Goal: Task Accomplishment & Management: Manage account settings

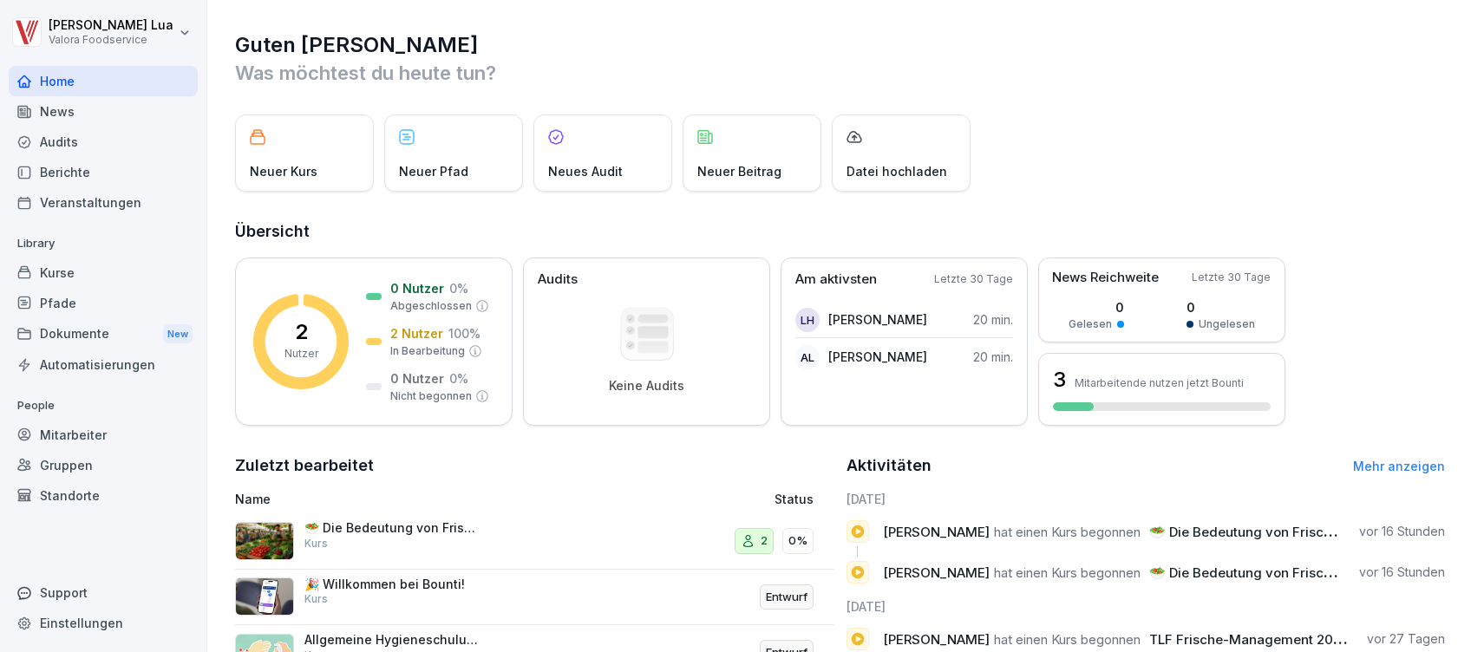
click at [65, 160] on div "Berichte" at bounding box center [103, 172] width 189 height 30
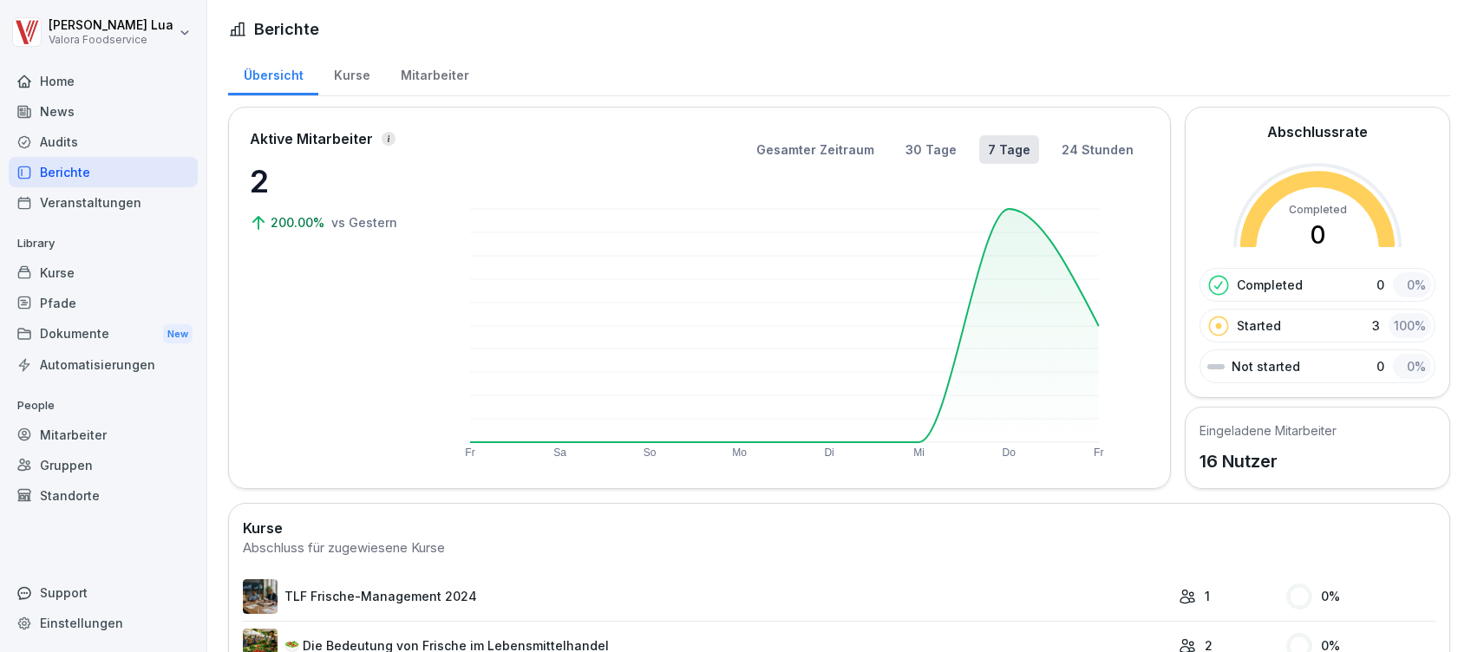
scroll to position [62, 0]
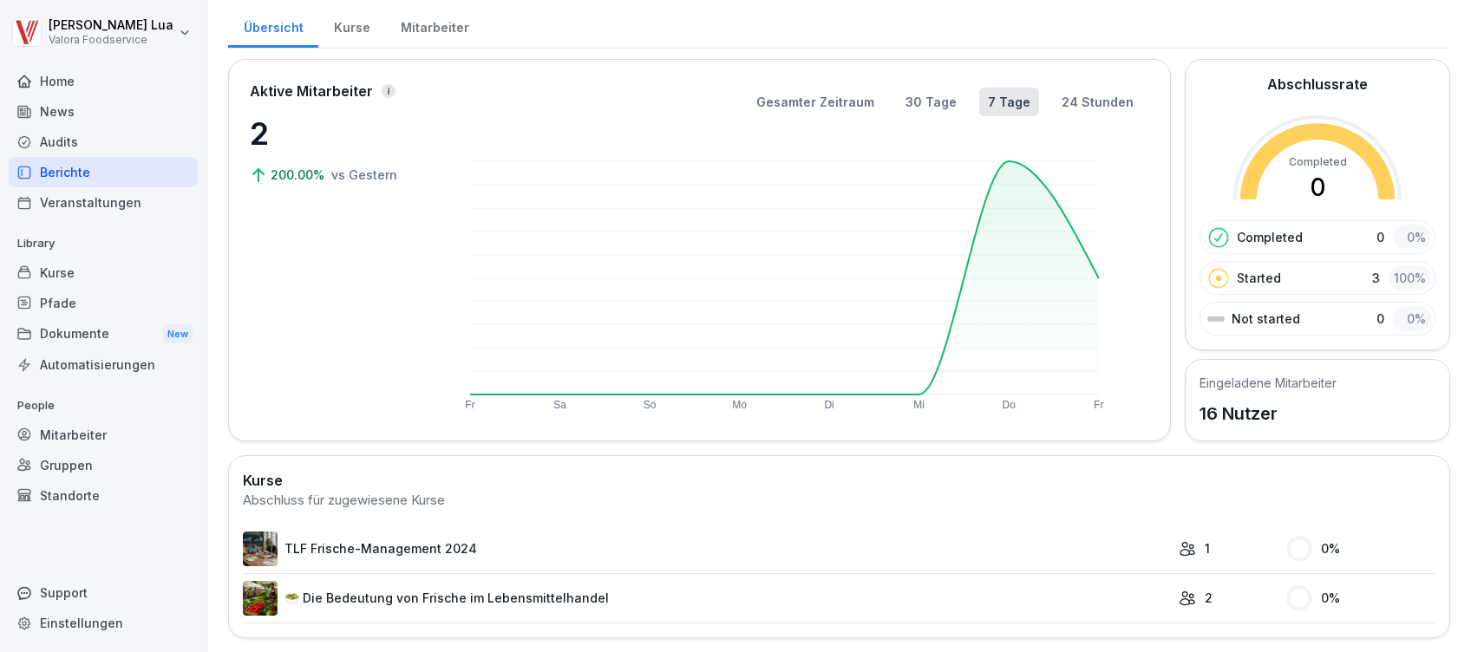
click at [404, 532] on link "TLF Frische-Management 2024" at bounding box center [706, 549] width 927 height 35
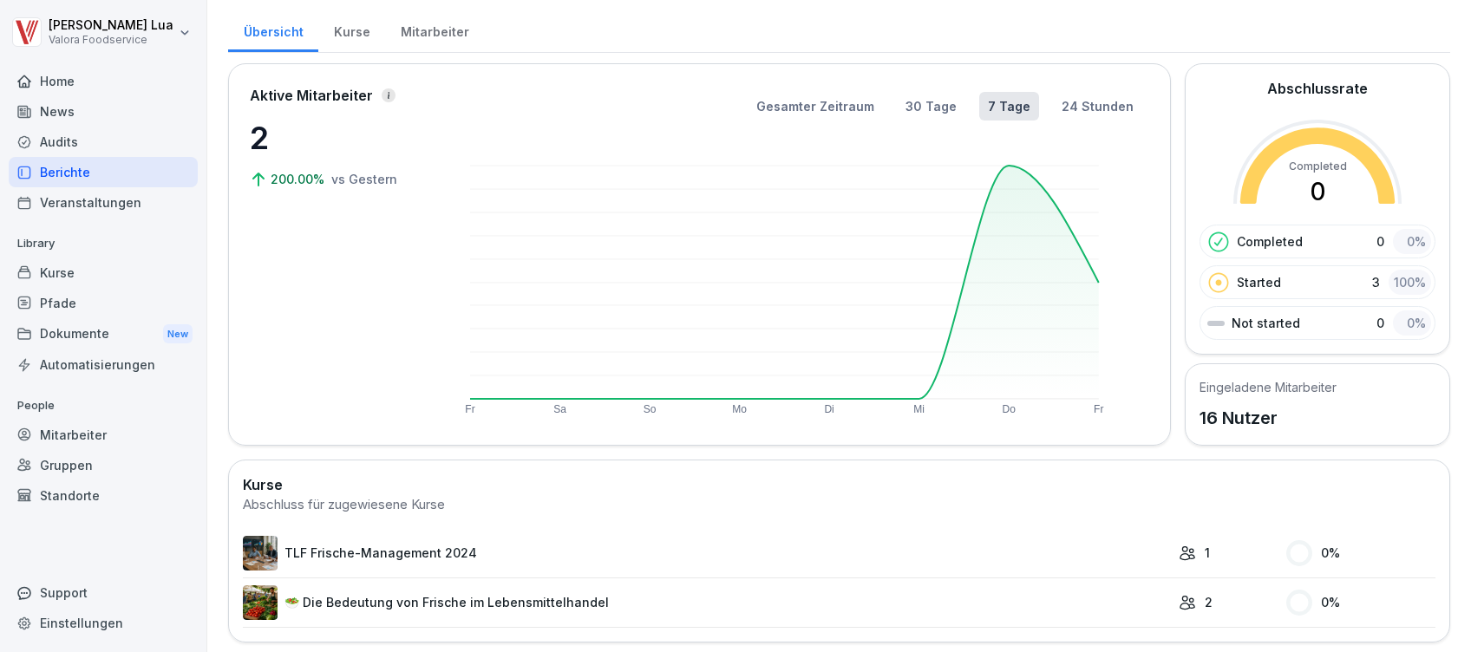
scroll to position [62, 0]
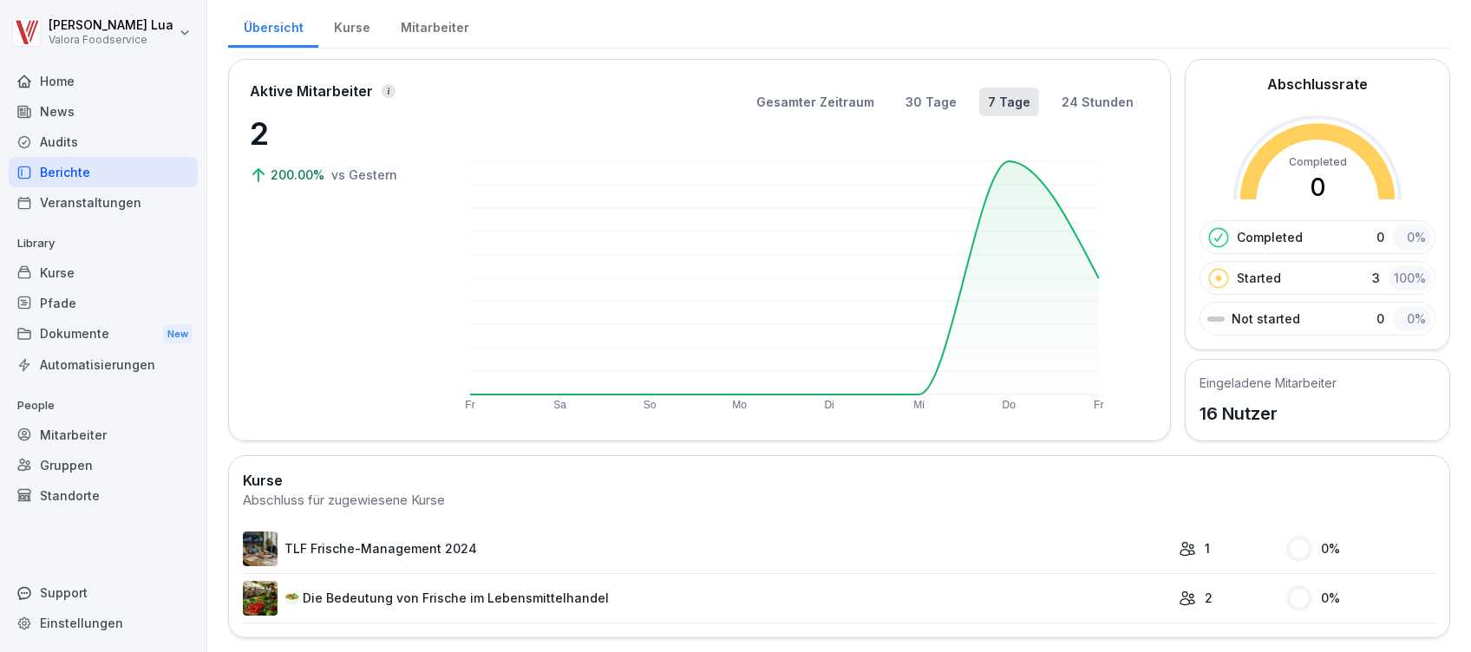
click at [909, 590] on link "🥗 Die Bedeutung von Frische im Lebensmittelhandel" at bounding box center [706, 598] width 927 height 35
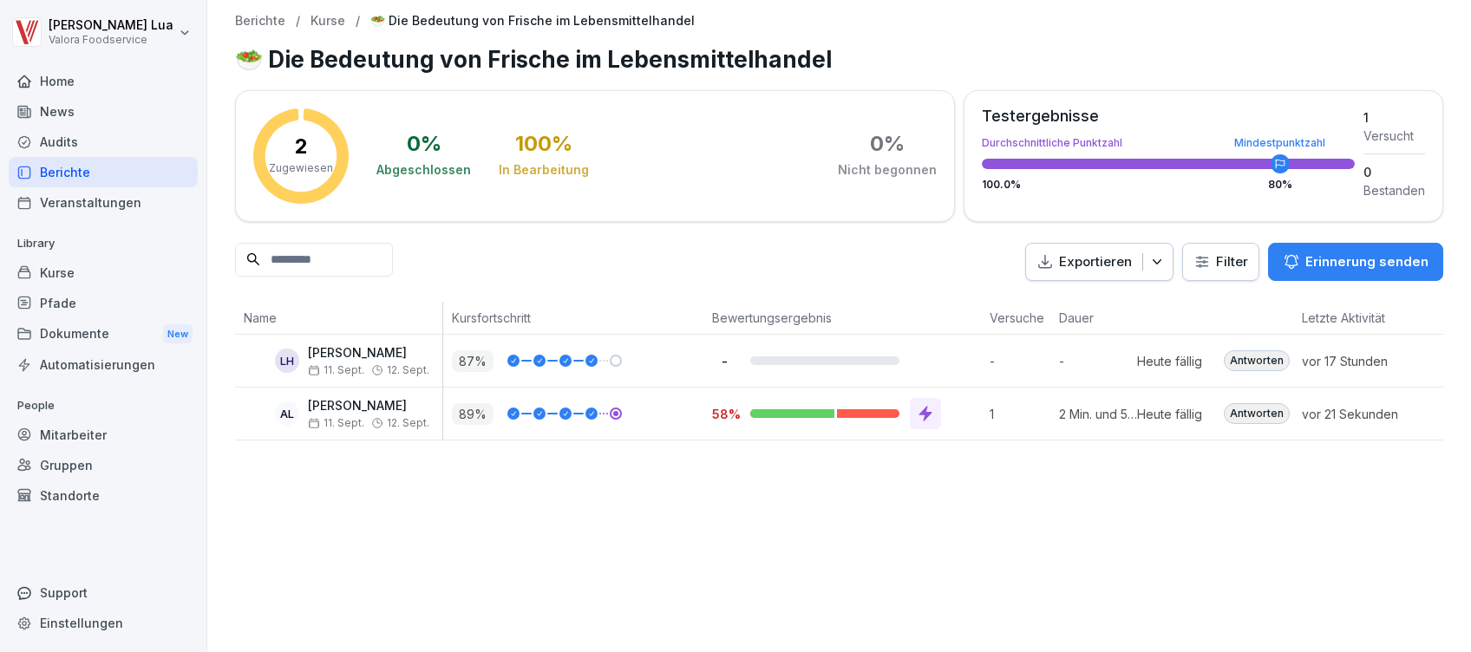
click at [1246, 413] on div "Antworten" at bounding box center [1256, 413] width 66 height 21
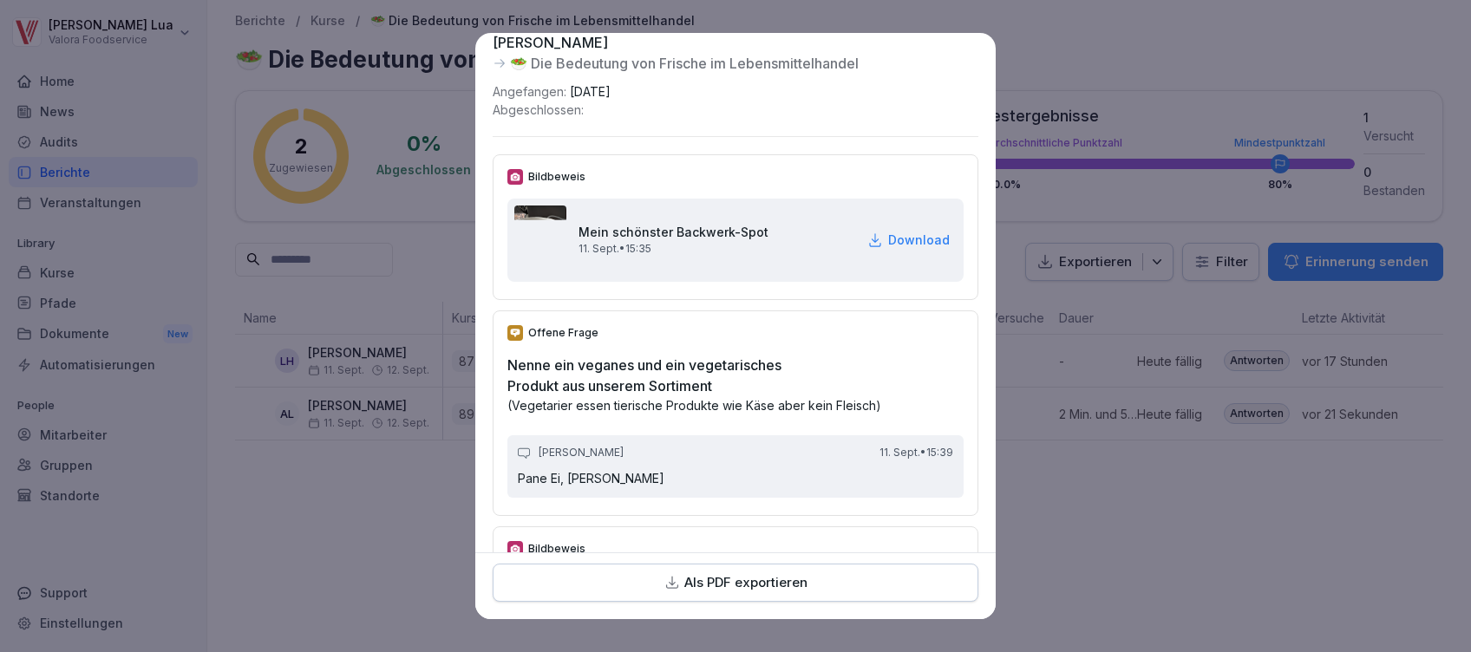
scroll to position [236, 0]
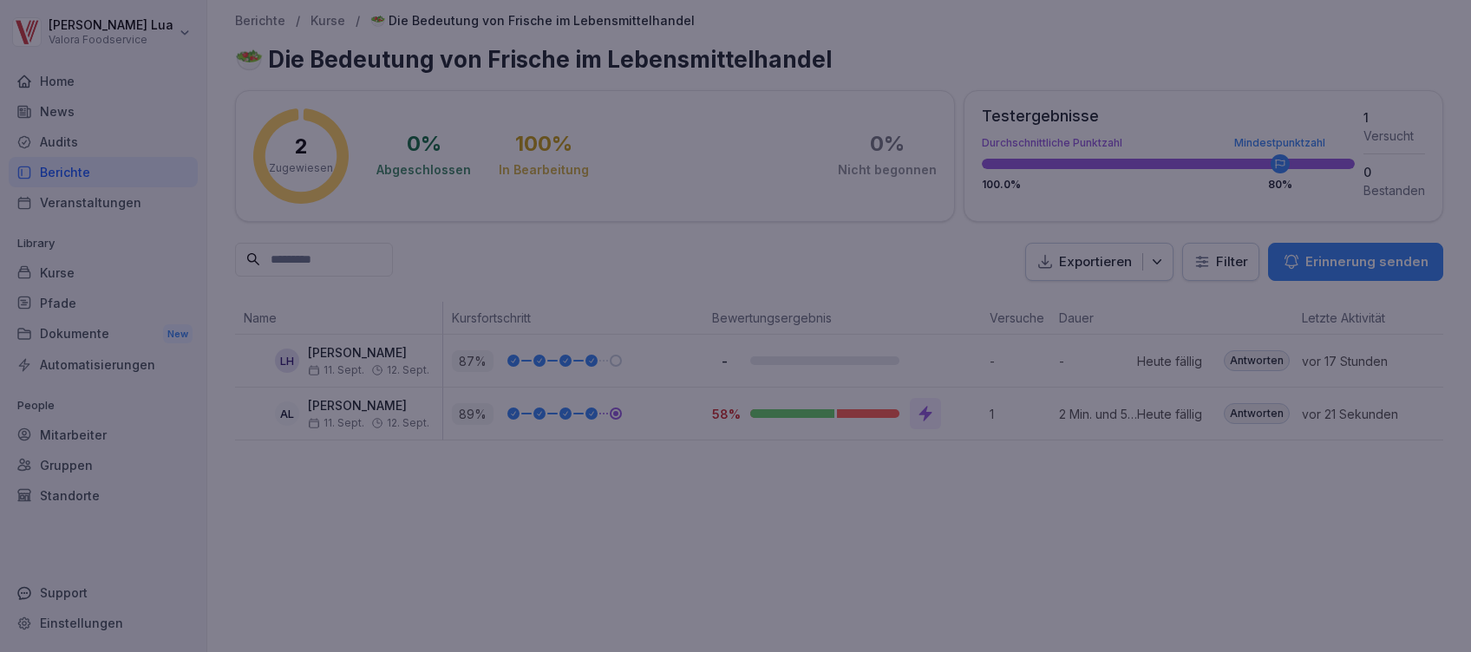
click at [1103, 616] on div at bounding box center [735, 326] width 1471 height 652
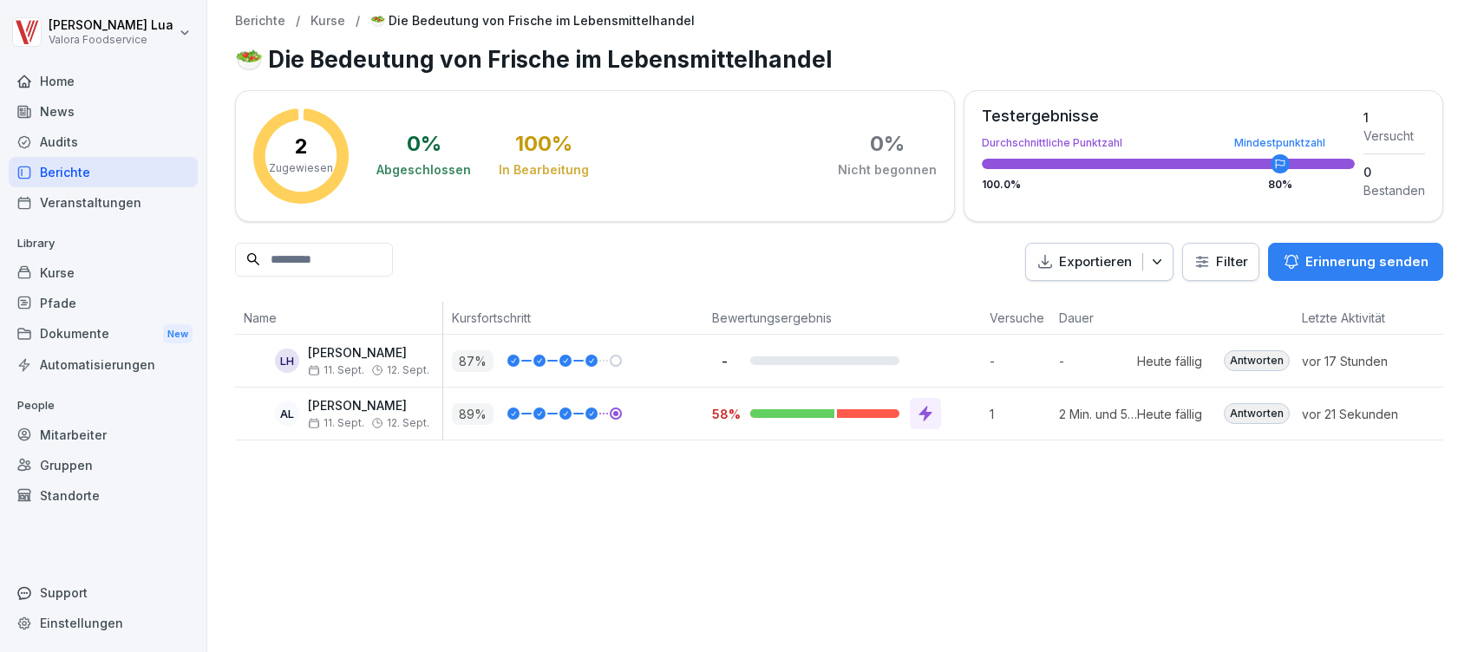
click at [72, 271] on div "Kurse" at bounding box center [103, 273] width 189 height 30
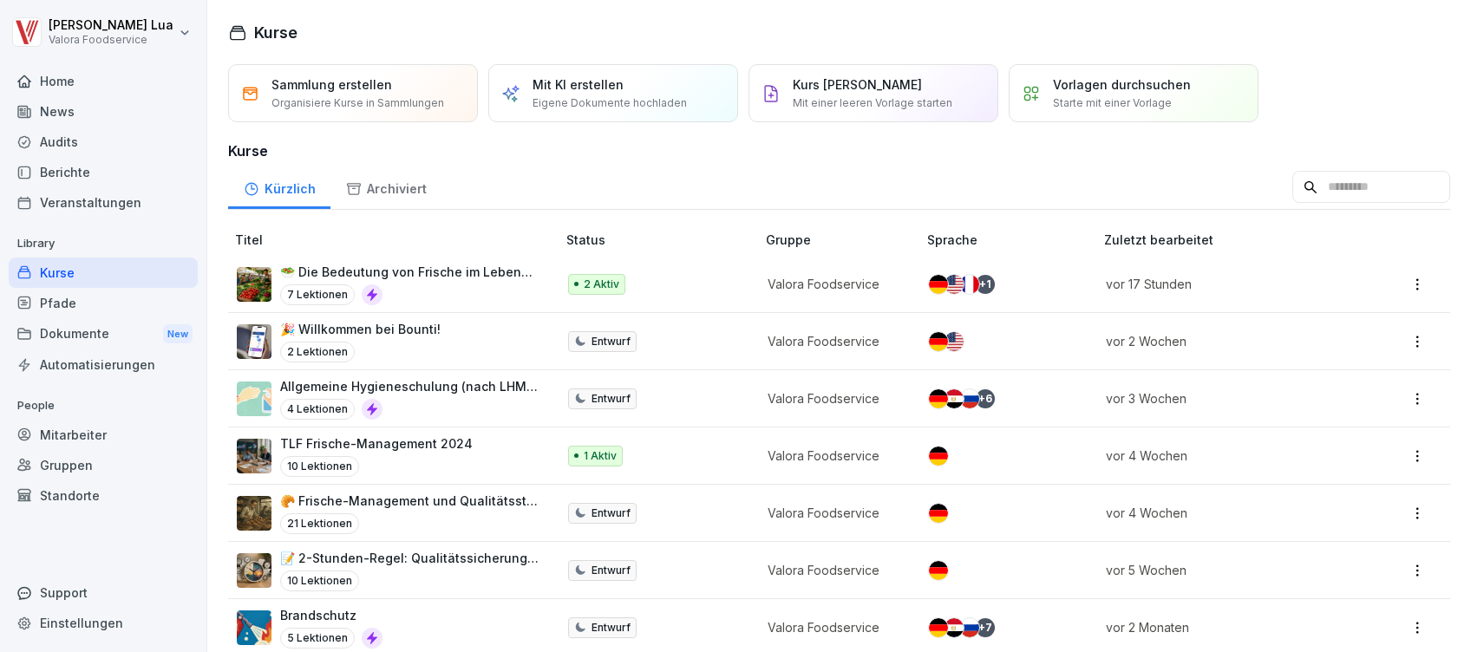
click at [474, 285] on div "7 Lektionen" at bounding box center [409, 294] width 258 height 21
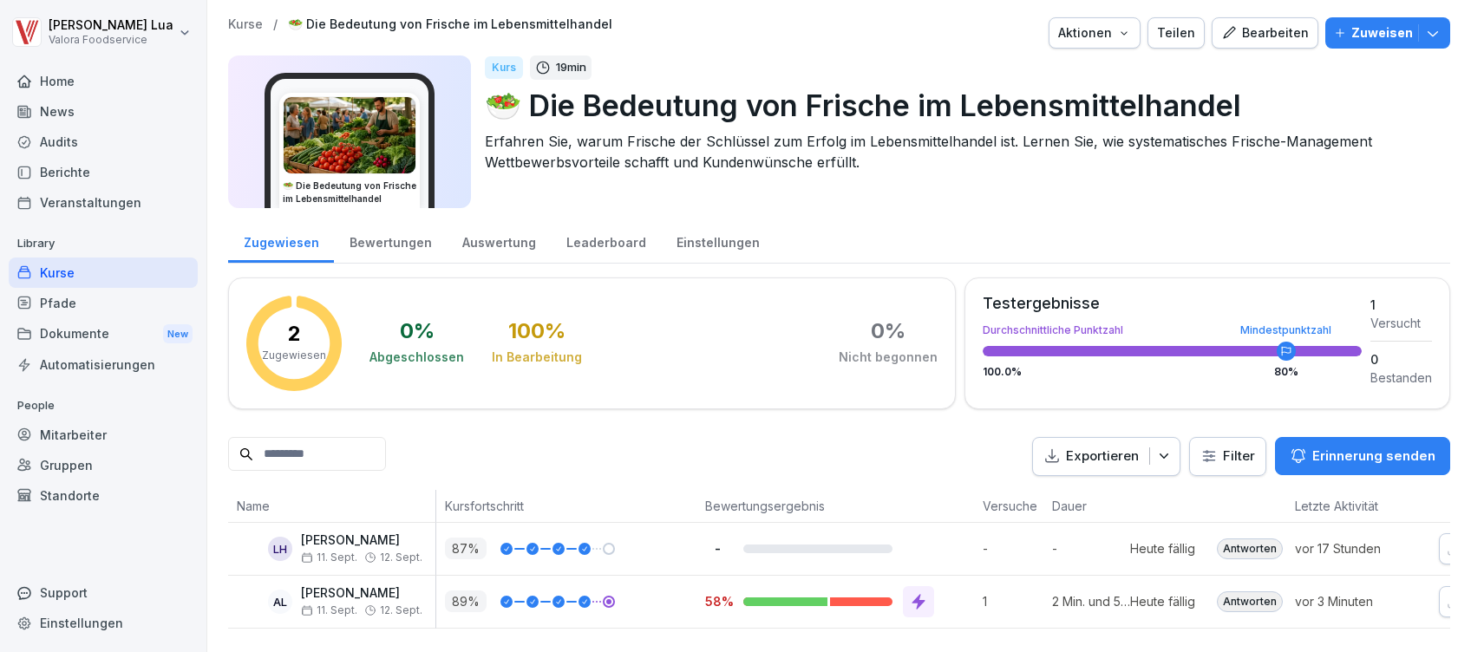
click at [1269, 28] on div "Bearbeiten" at bounding box center [1265, 32] width 88 height 19
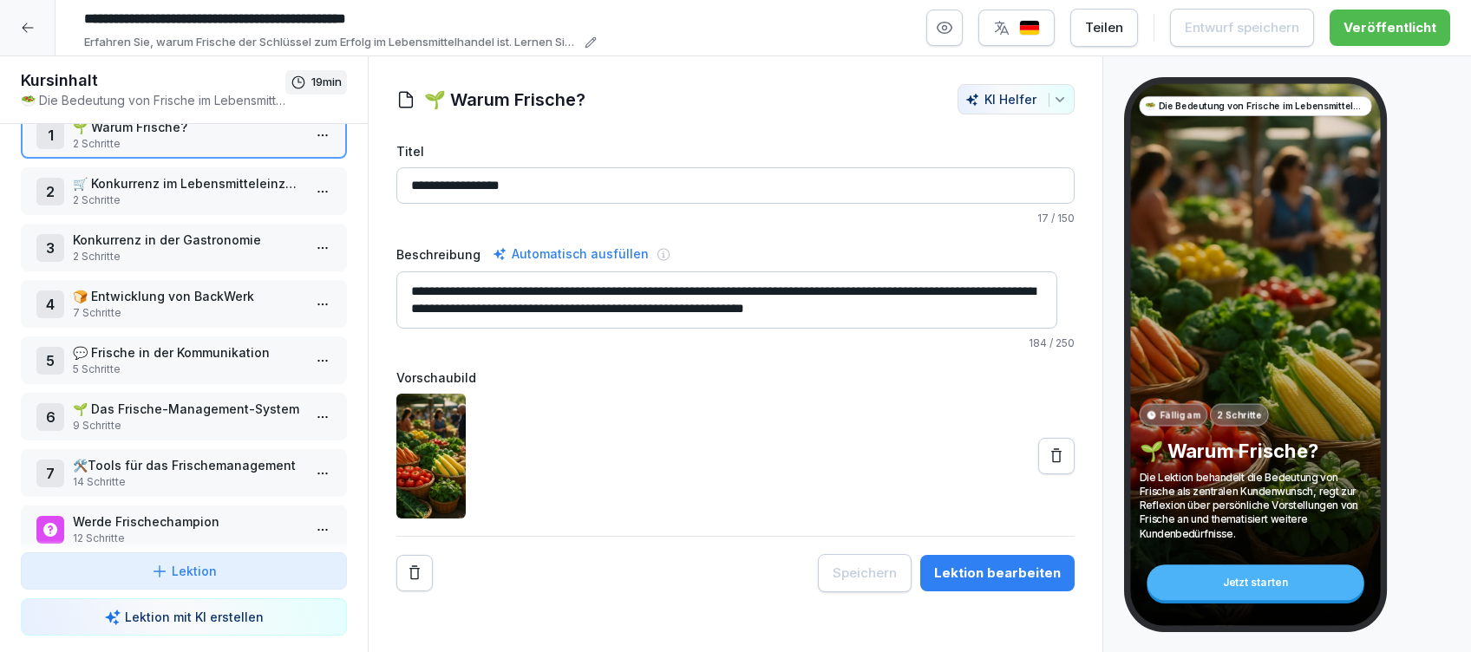
scroll to position [69, 0]
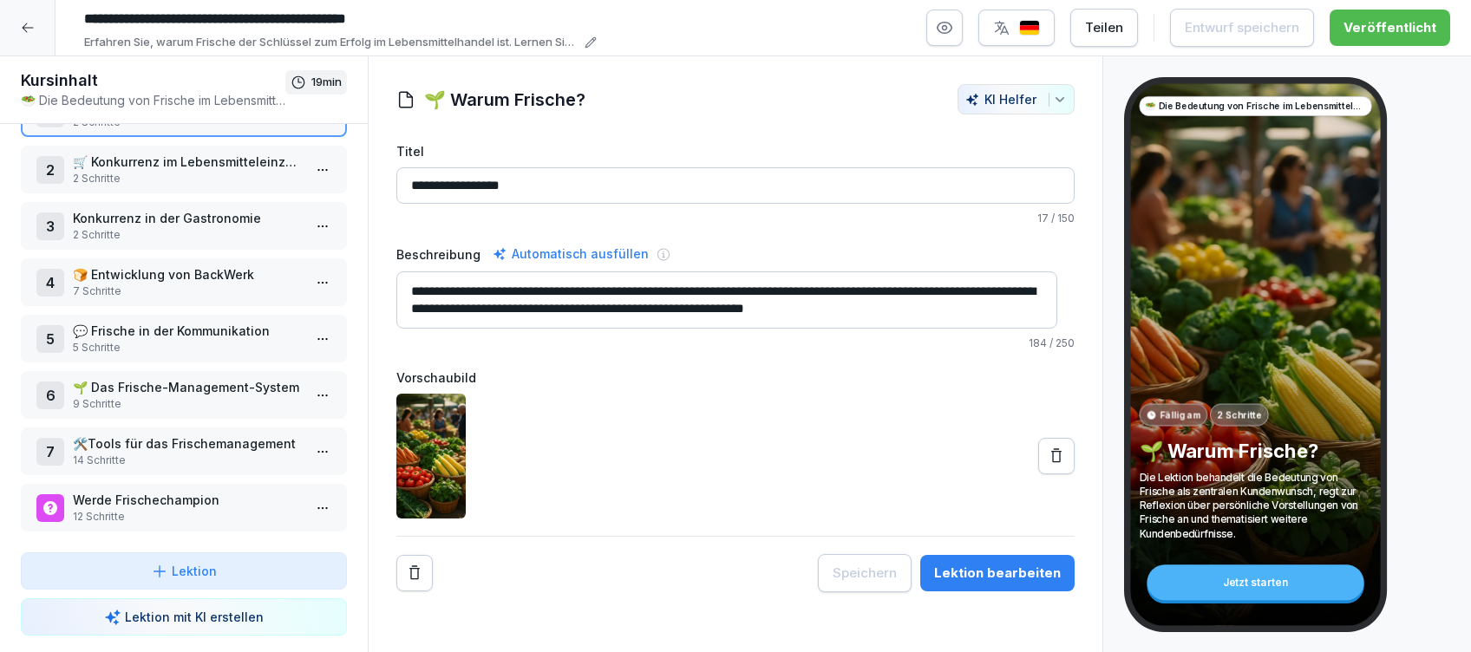
click at [184, 509] on p "12 Schritte" at bounding box center [187, 517] width 229 height 16
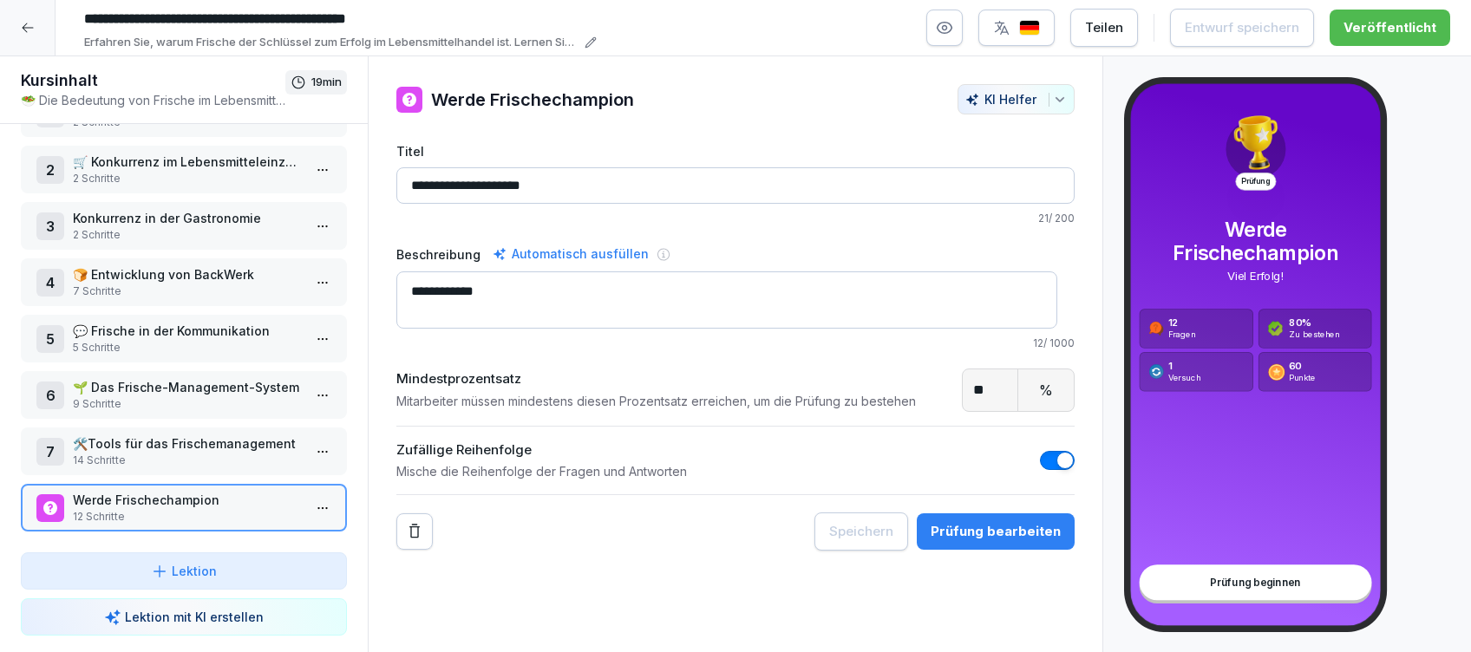
click at [1003, 526] on div "Prüfung bearbeiten" at bounding box center [995, 531] width 130 height 19
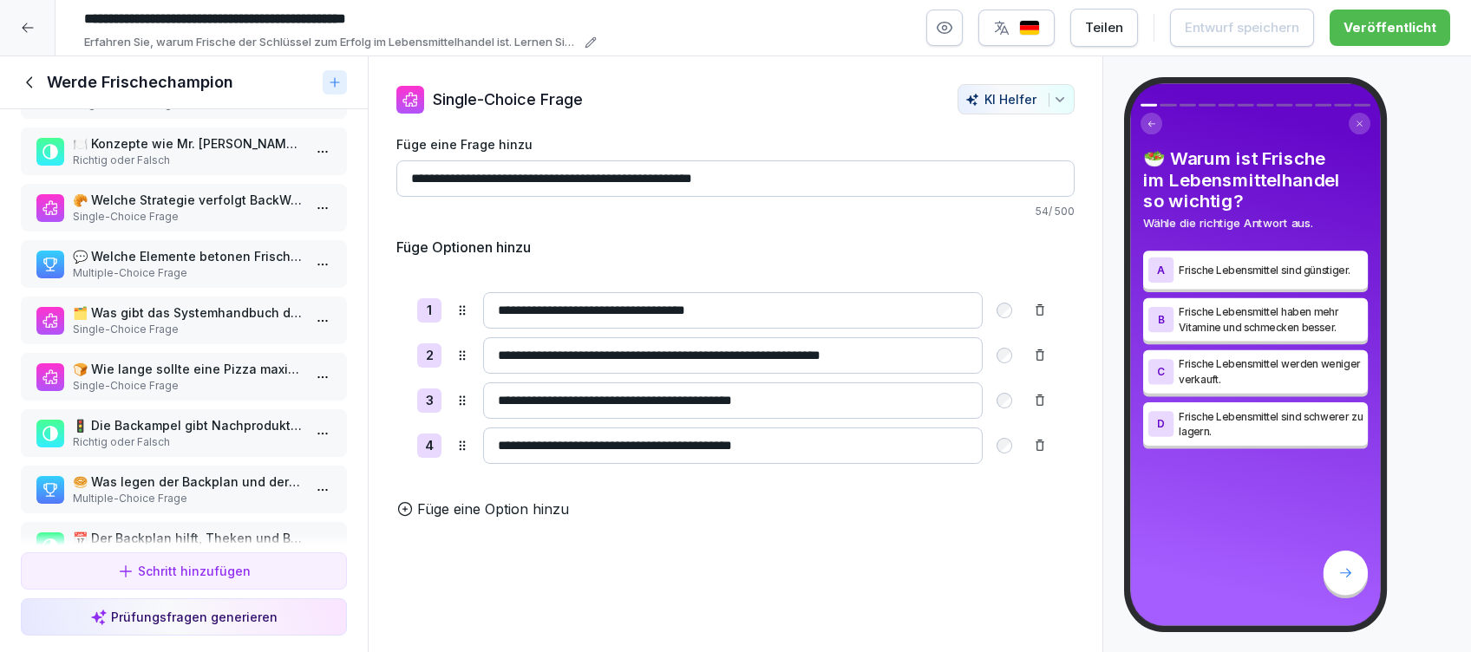
scroll to position [231, 0]
click at [151, 325] on p "Single-Choice Frage" at bounding box center [187, 327] width 229 height 16
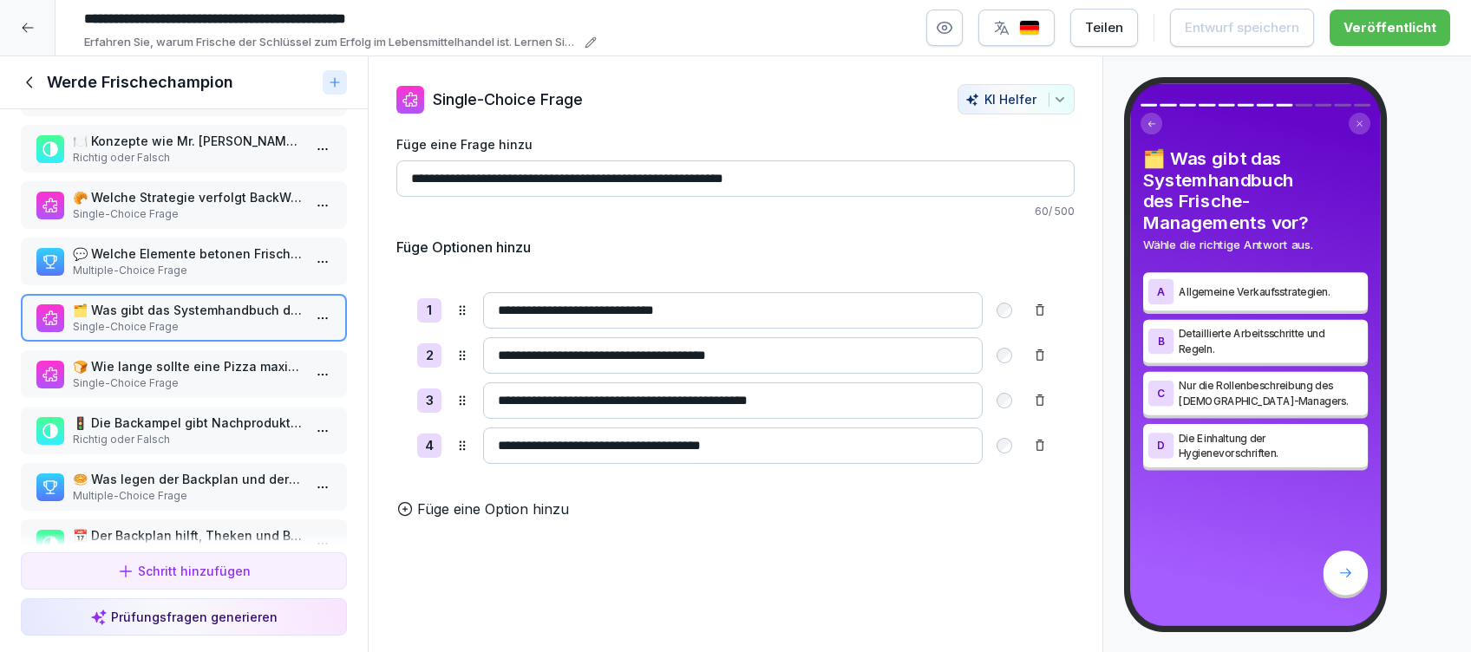
click at [646, 179] on input "**********" at bounding box center [735, 178] width 678 height 36
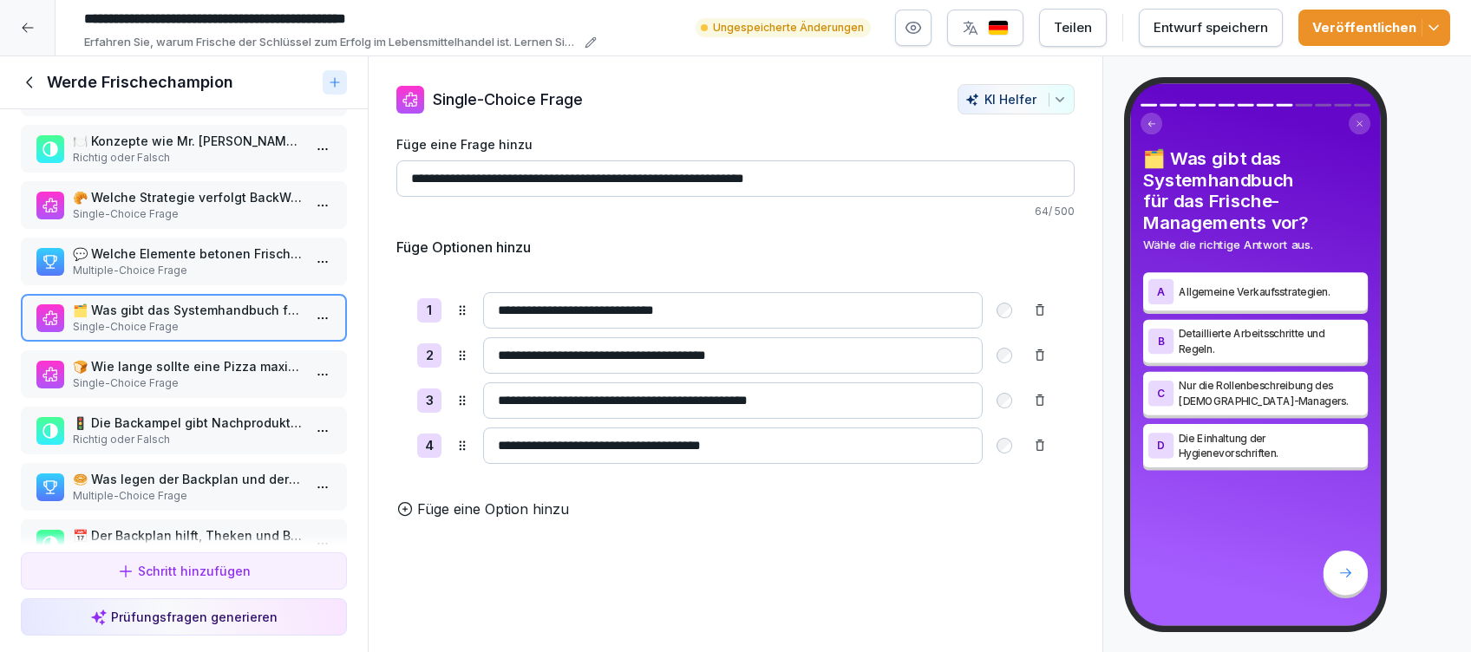
click at [812, 175] on input "**********" at bounding box center [735, 178] width 678 height 36
type input "**********"
click at [1227, 33] on div "Entwurf speichern" at bounding box center [1210, 27] width 114 height 19
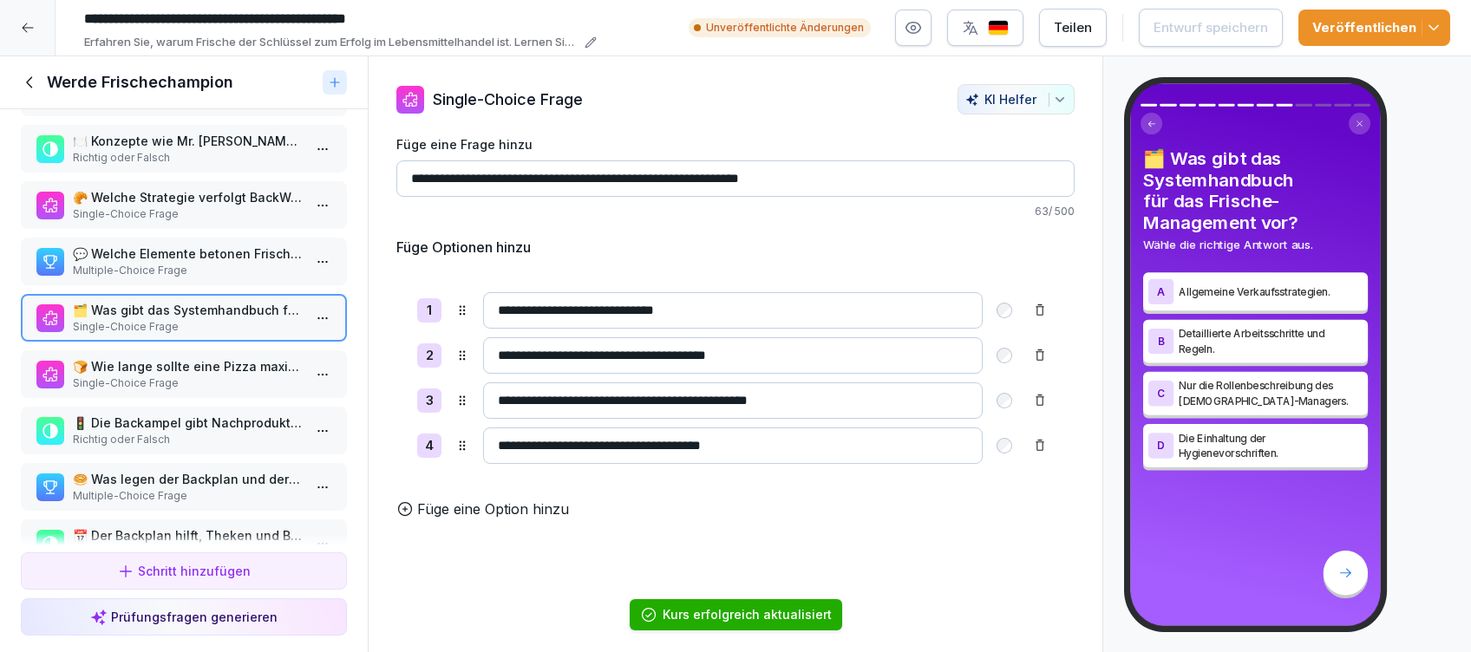
click at [1363, 24] on div "Veröffentlichen" at bounding box center [1374, 27] width 124 height 19
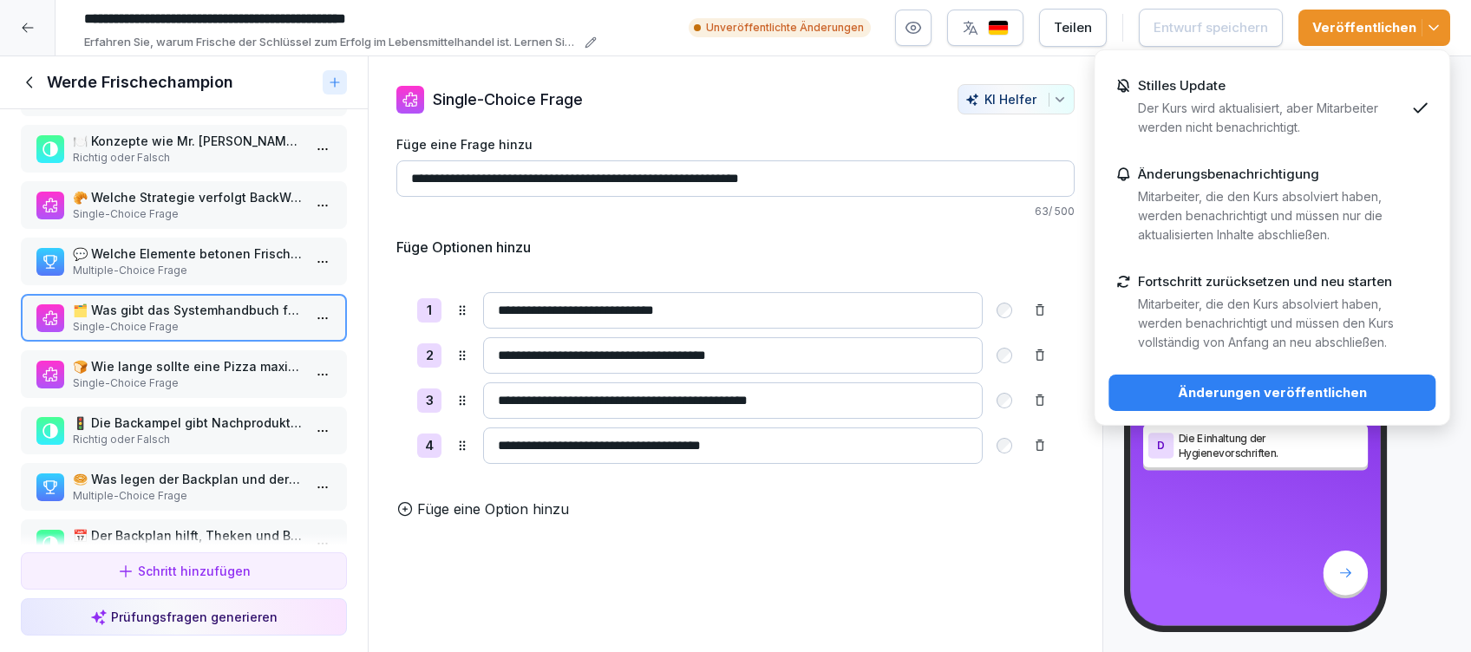
click at [1287, 398] on div "Änderungen veröffentlichen" at bounding box center [1271, 392] width 299 height 19
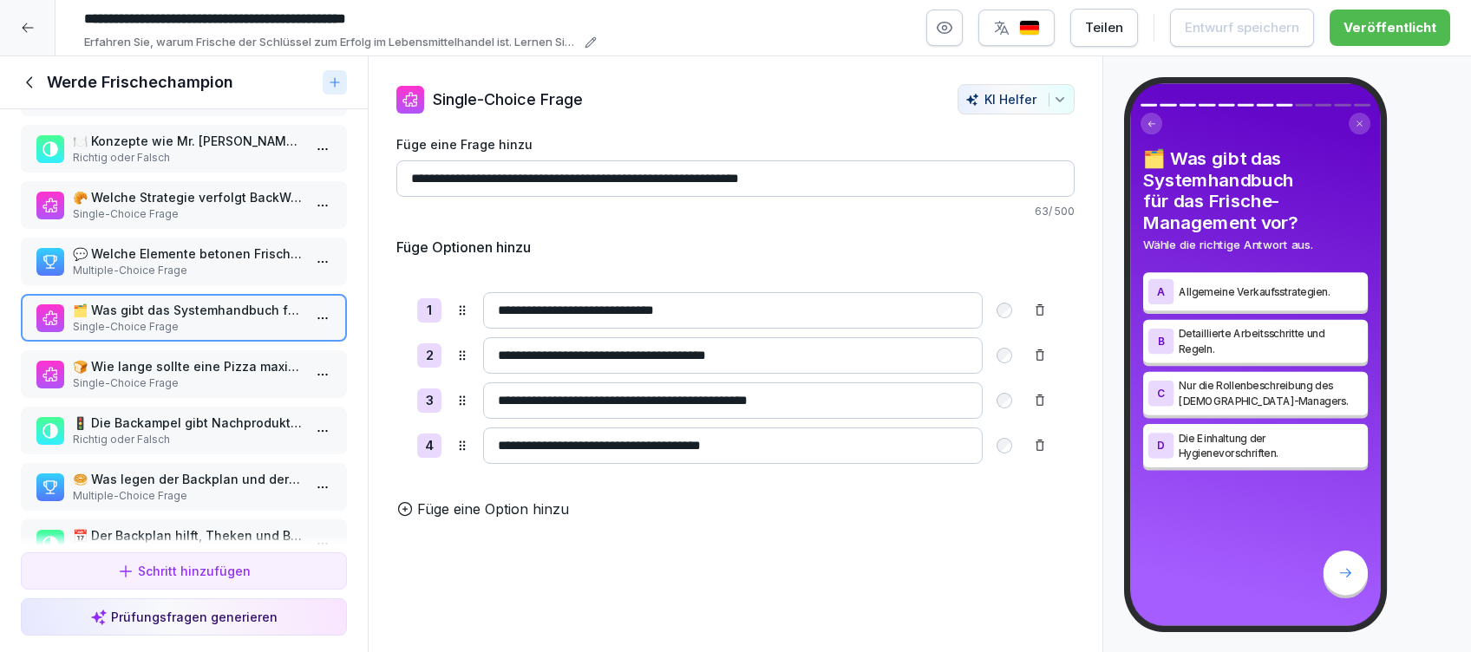
click at [131, 415] on p "🚦 Die Backampel gibt Nachproduktionszeiten für Produkte an." at bounding box center [187, 423] width 229 height 18
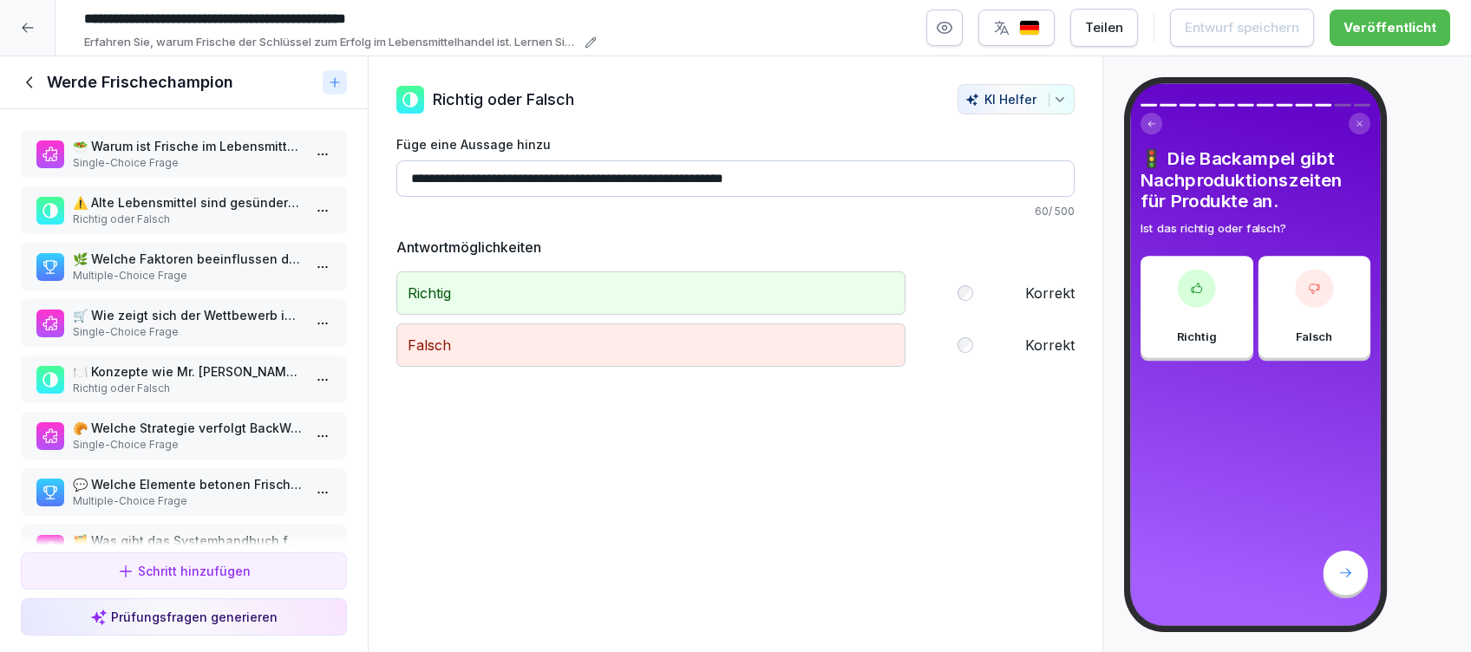
click at [28, 84] on icon at bounding box center [29, 81] width 6 height 11
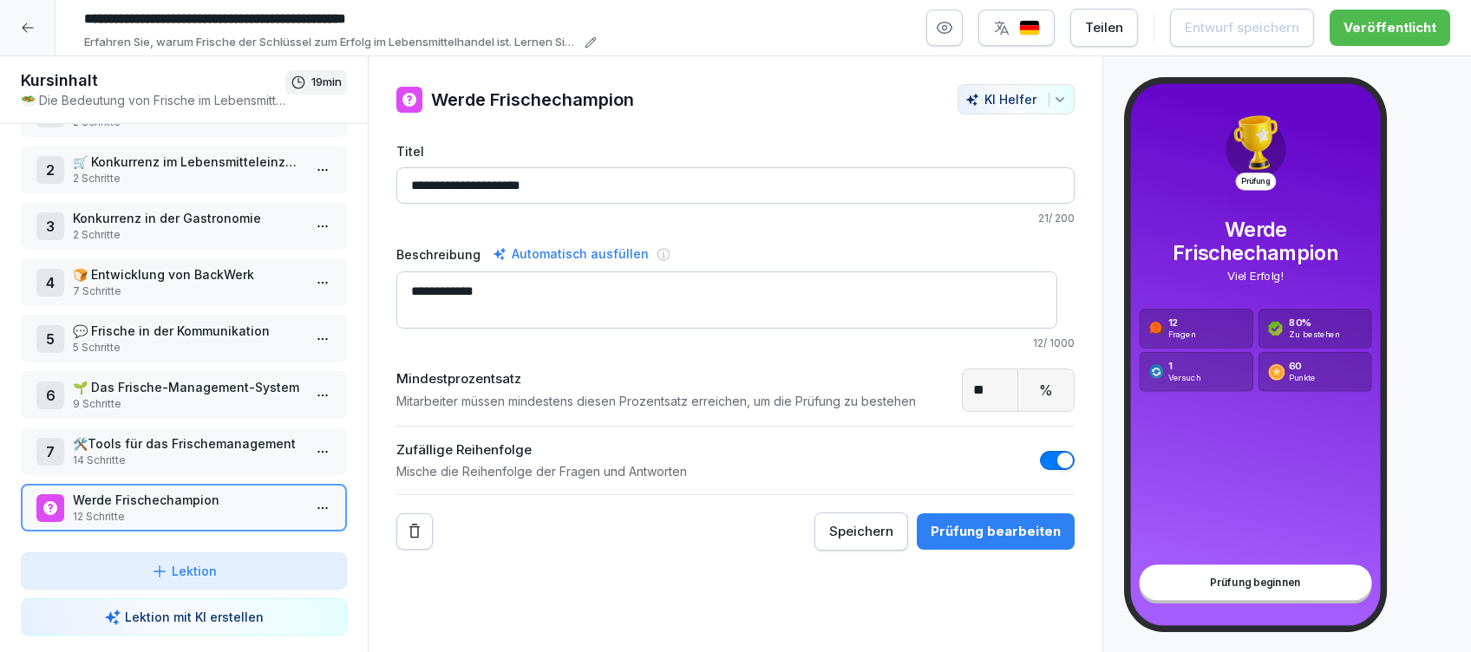
click at [36, 31] on div at bounding box center [27, 27] width 55 height 55
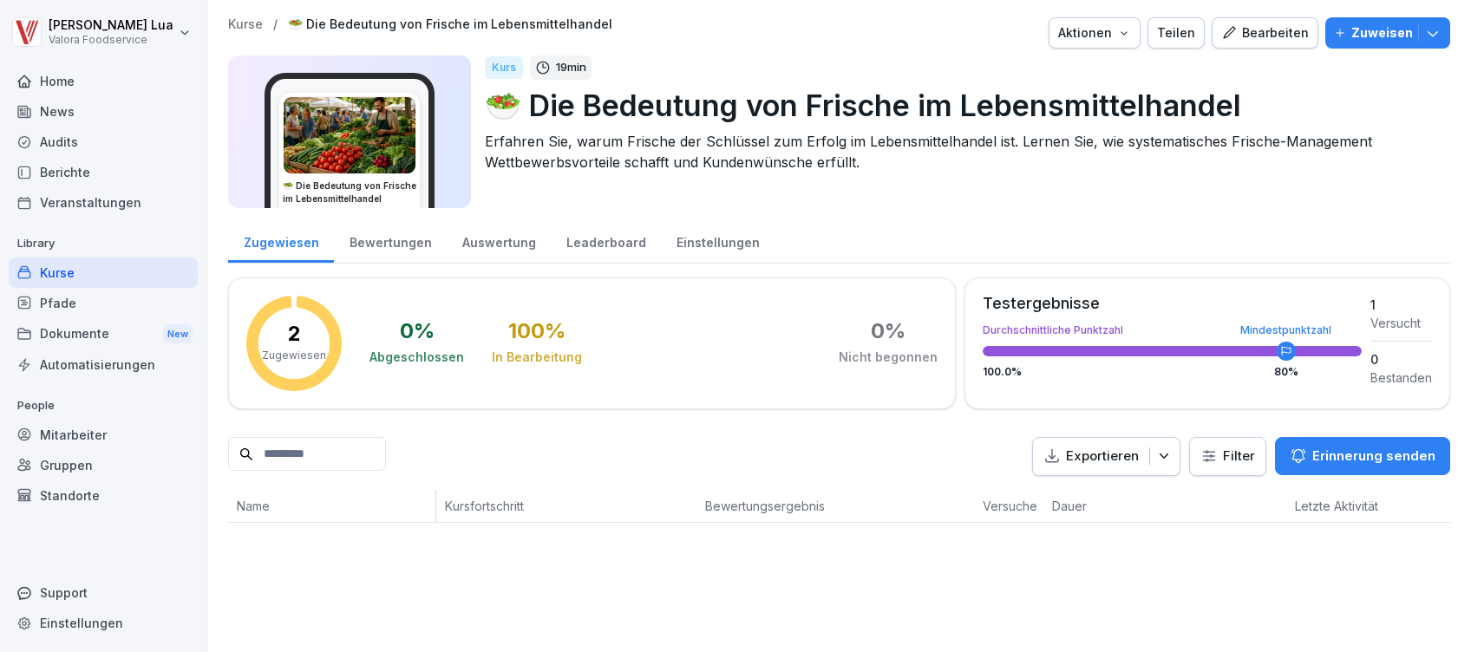
click at [76, 174] on div "Berichte" at bounding box center [103, 172] width 189 height 30
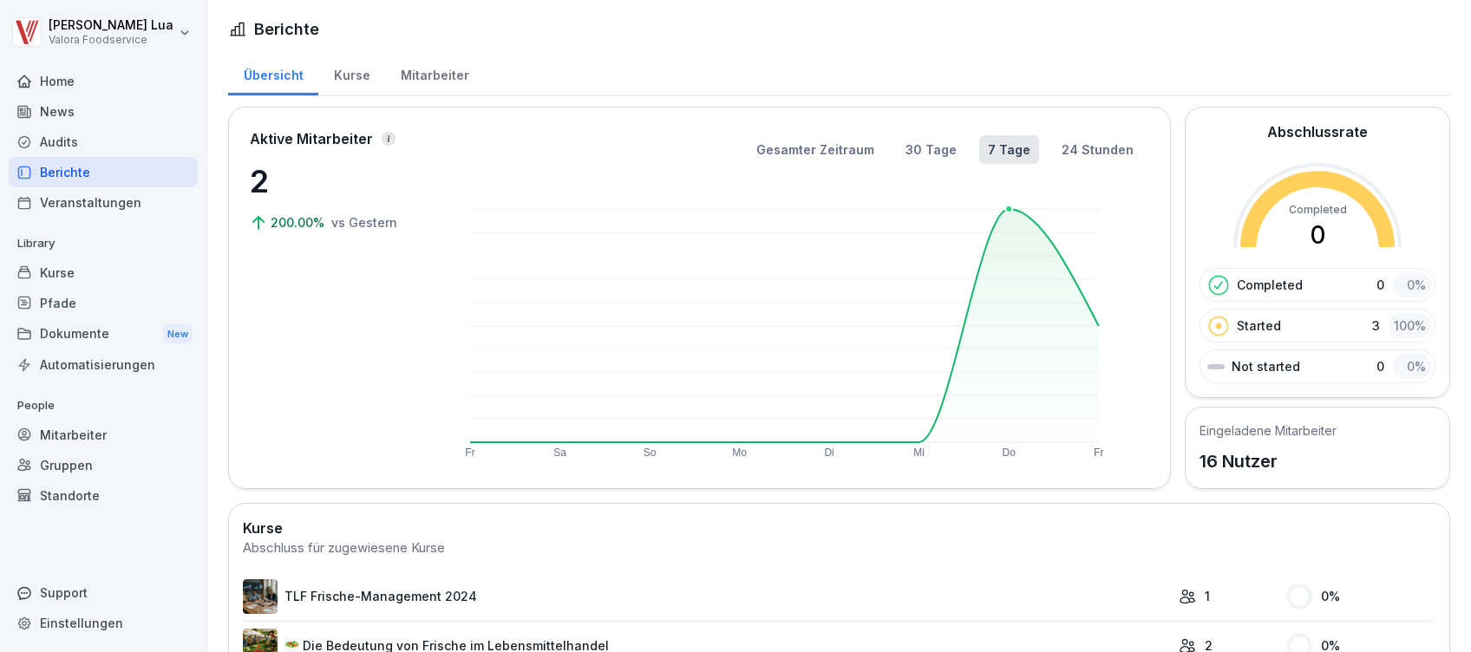
scroll to position [62, 0]
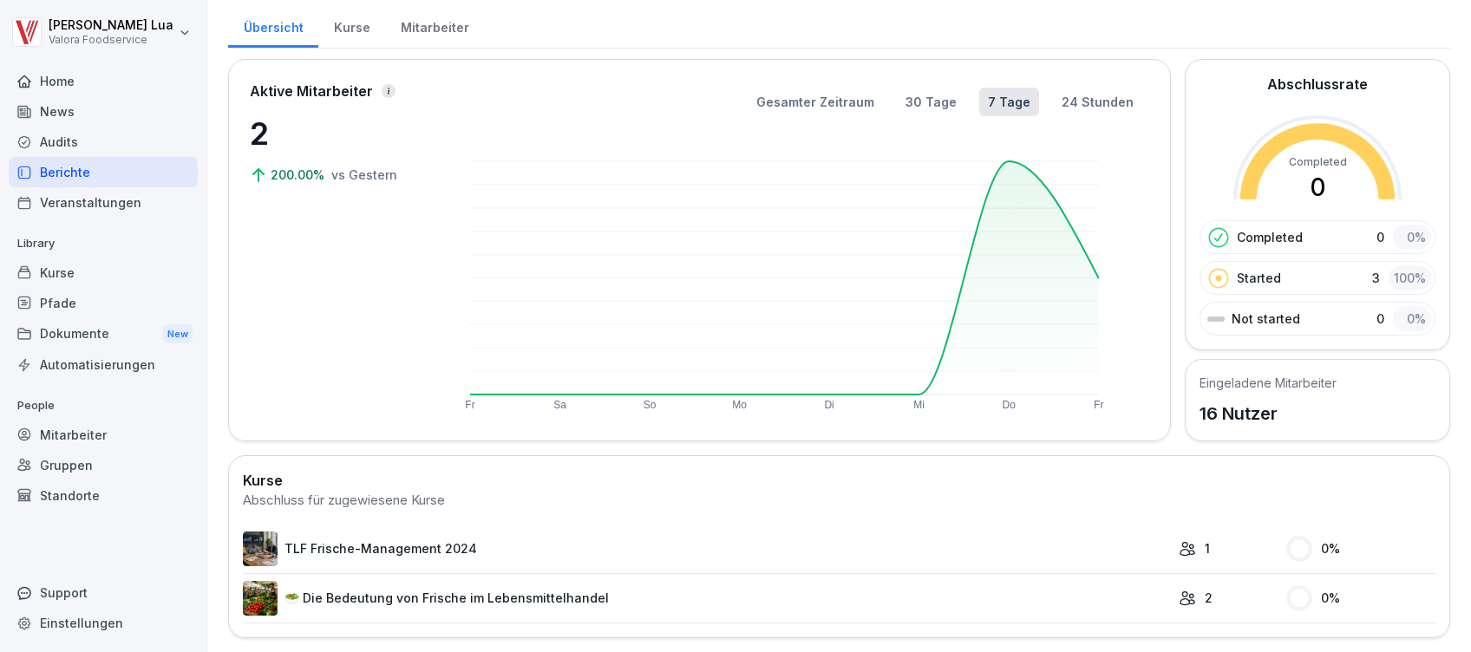
click at [756, 590] on link "🥗 Die Bedeutung von Frische im Lebensmittelhandel" at bounding box center [706, 598] width 927 height 35
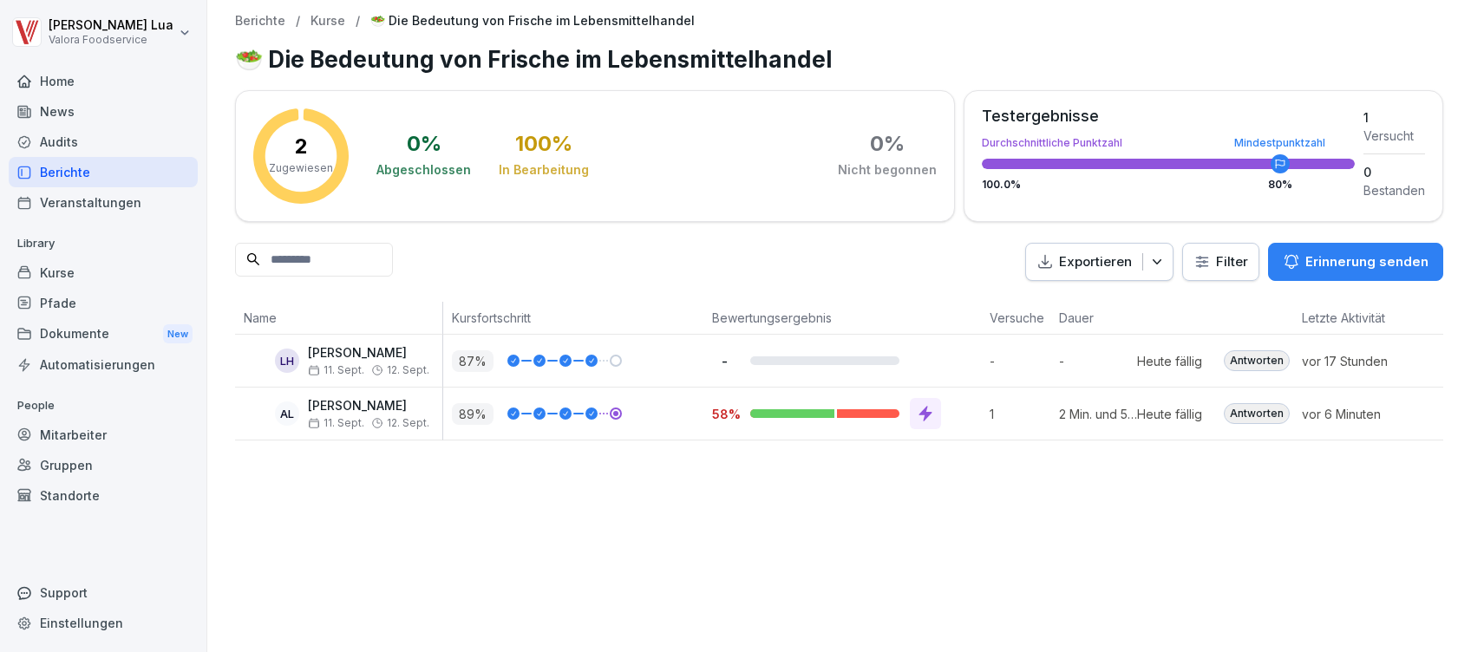
click at [469, 583] on div "Berichte / Kurse / 🥗 Die Bedeutung von Frische im Lebensmittelhandel 🥗 Die Bede…" at bounding box center [838, 326] width 1263 height 652
click at [662, 421] on div "89 %" at bounding box center [577, 414] width 251 height 22
click at [1376, 401] on div "vor 6 Minuten" at bounding box center [1358, 414] width 130 height 52
click at [360, 417] on span "11. Sept." at bounding box center [336, 423] width 56 height 12
click at [923, 416] on icon at bounding box center [924, 413] width 17 height 17
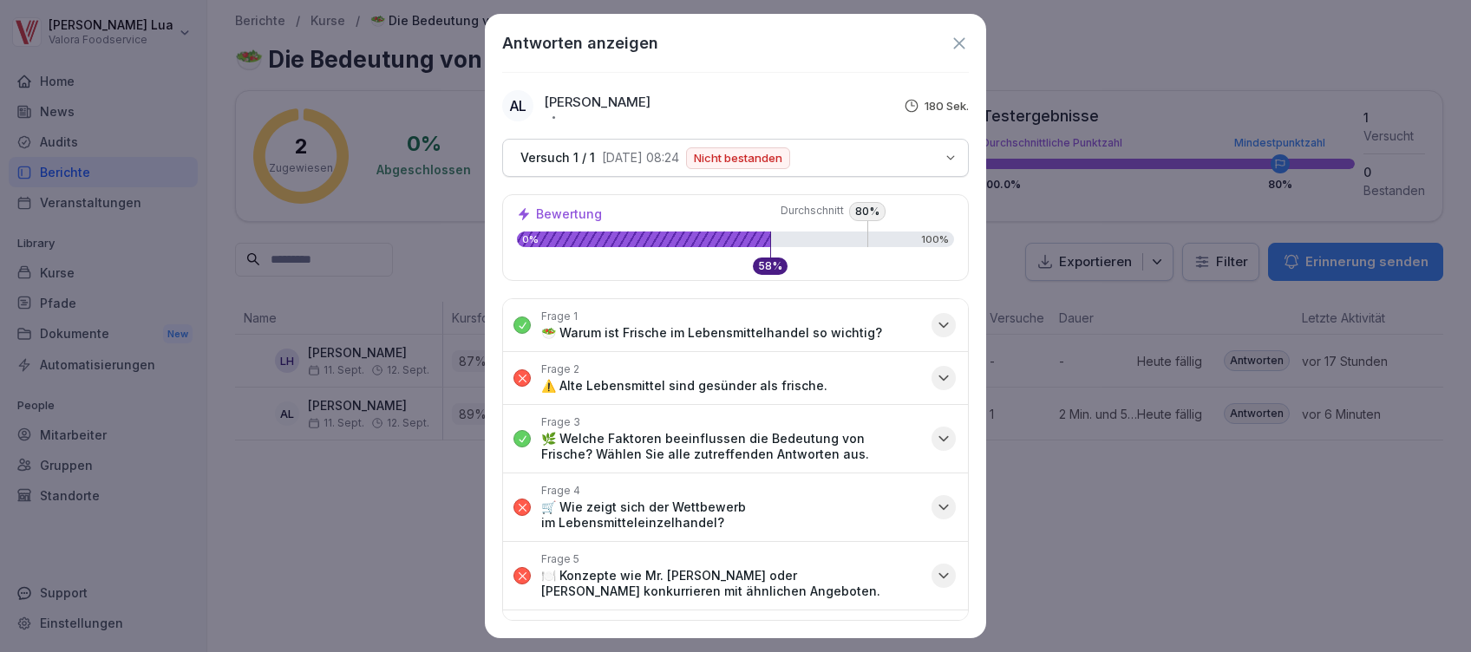
scroll to position [61, 0]
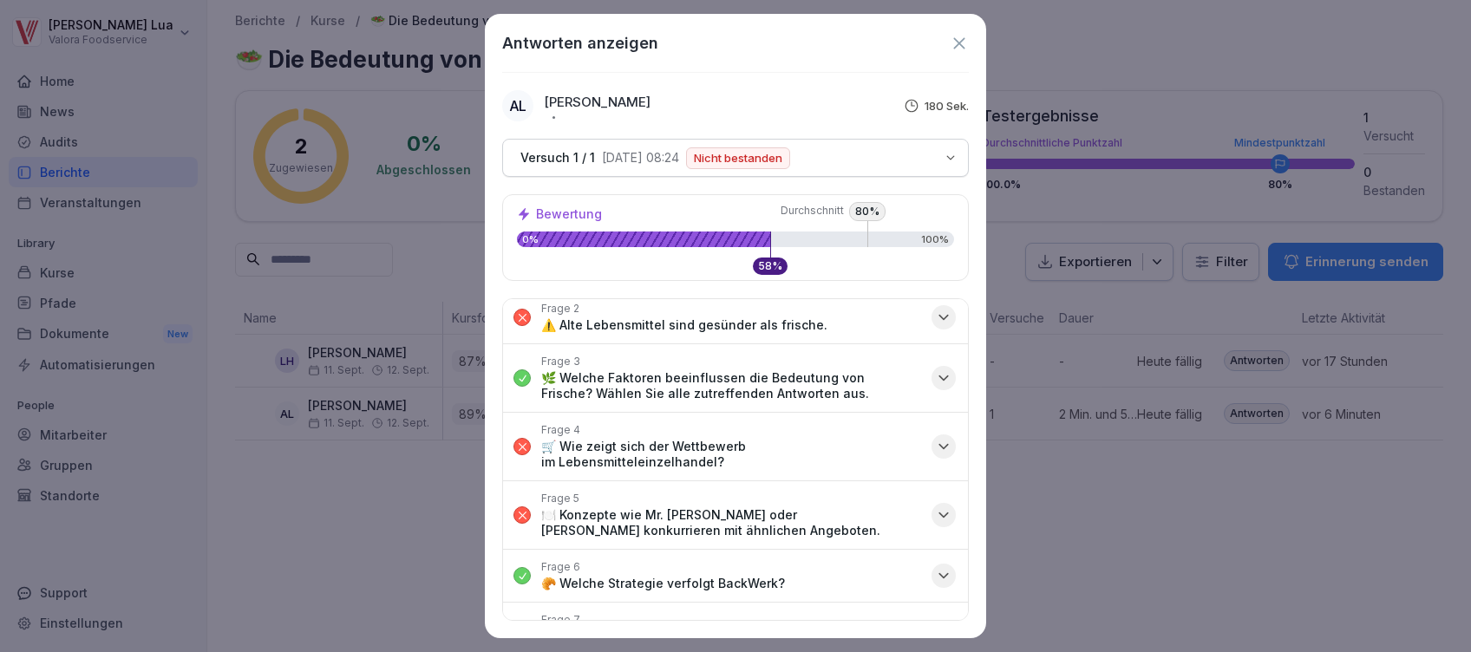
click at [935, 321] on icon "button" at bounding box center [943, 317] width 17 height 17
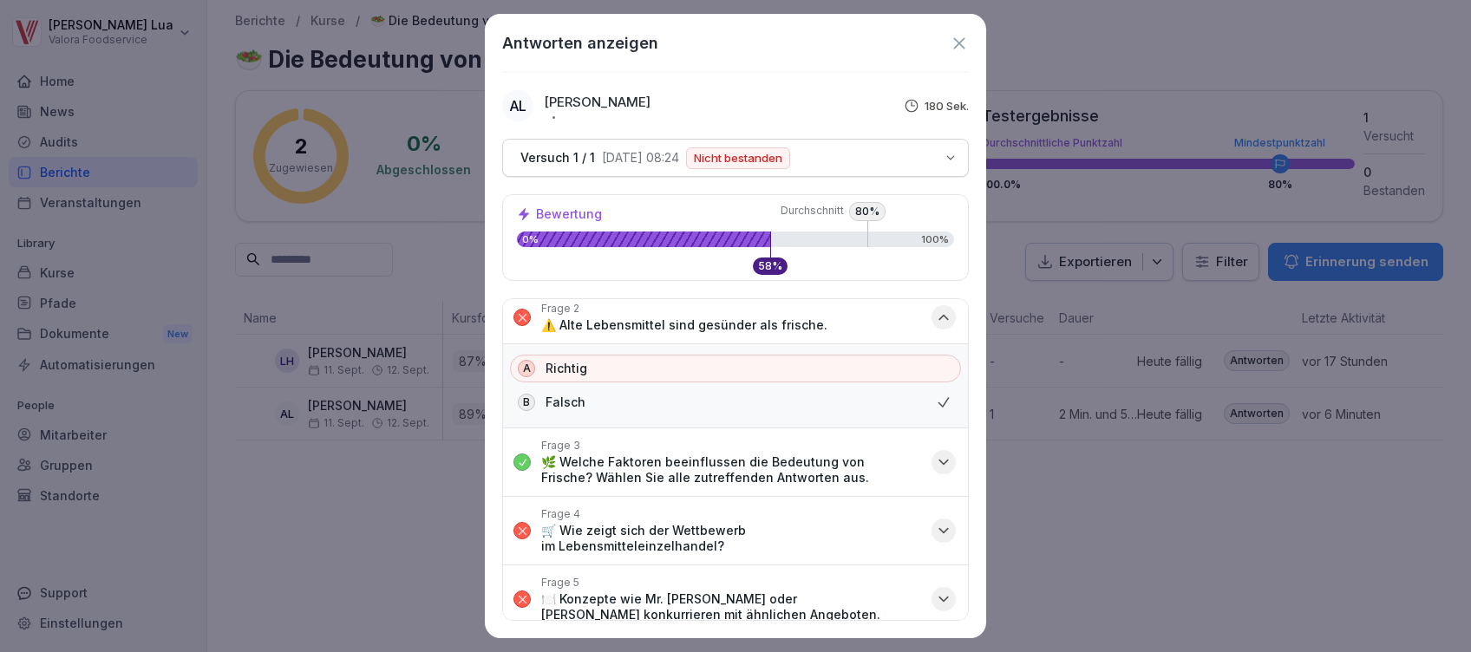
click at [563, 395] on p "Falsch" at bounding box center [565, 403] width 40 height 16
click at [935, 316] on icon "button" at bounding box center [943, 317] width 17 height 17
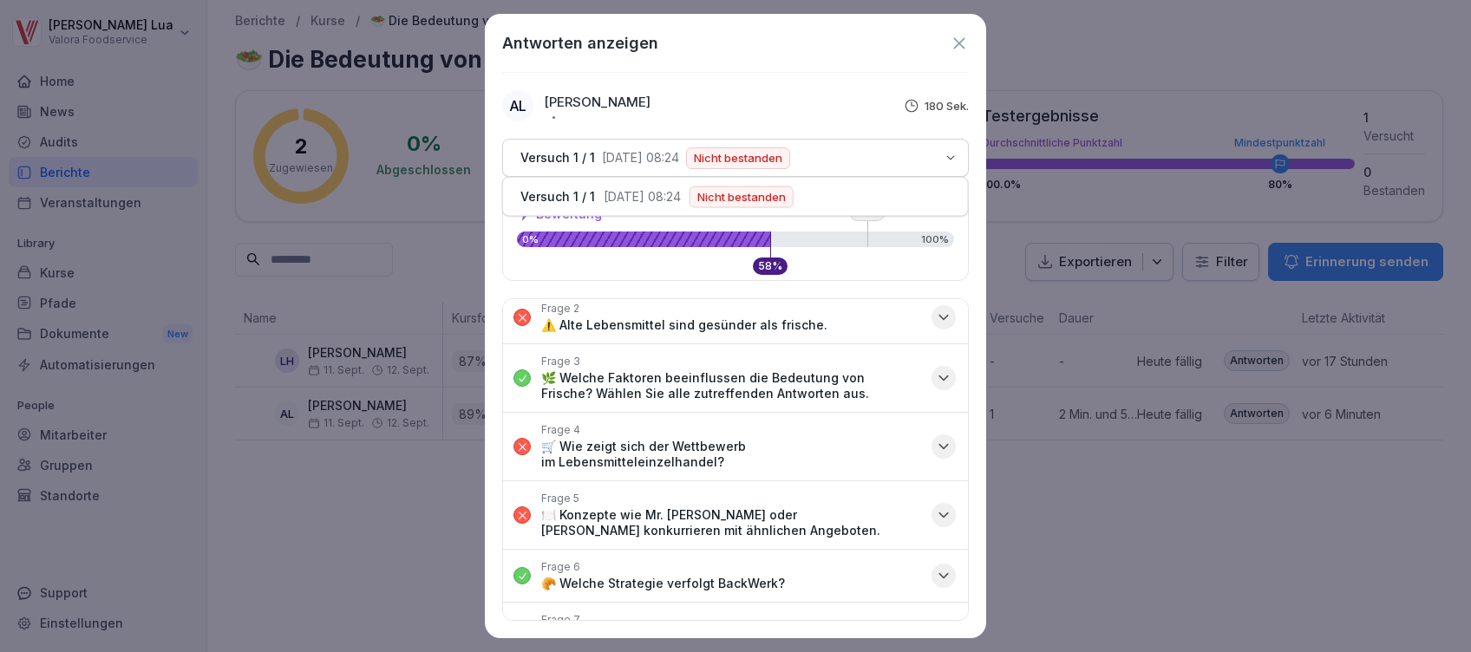
click at [955, 160] on icon "button" at bounding box center [950, 158] width 14 height 14
click at [802, 113] on div "AL Andreas Lua 180 Sek." at bounding box center [735, 105] width 466 height 31
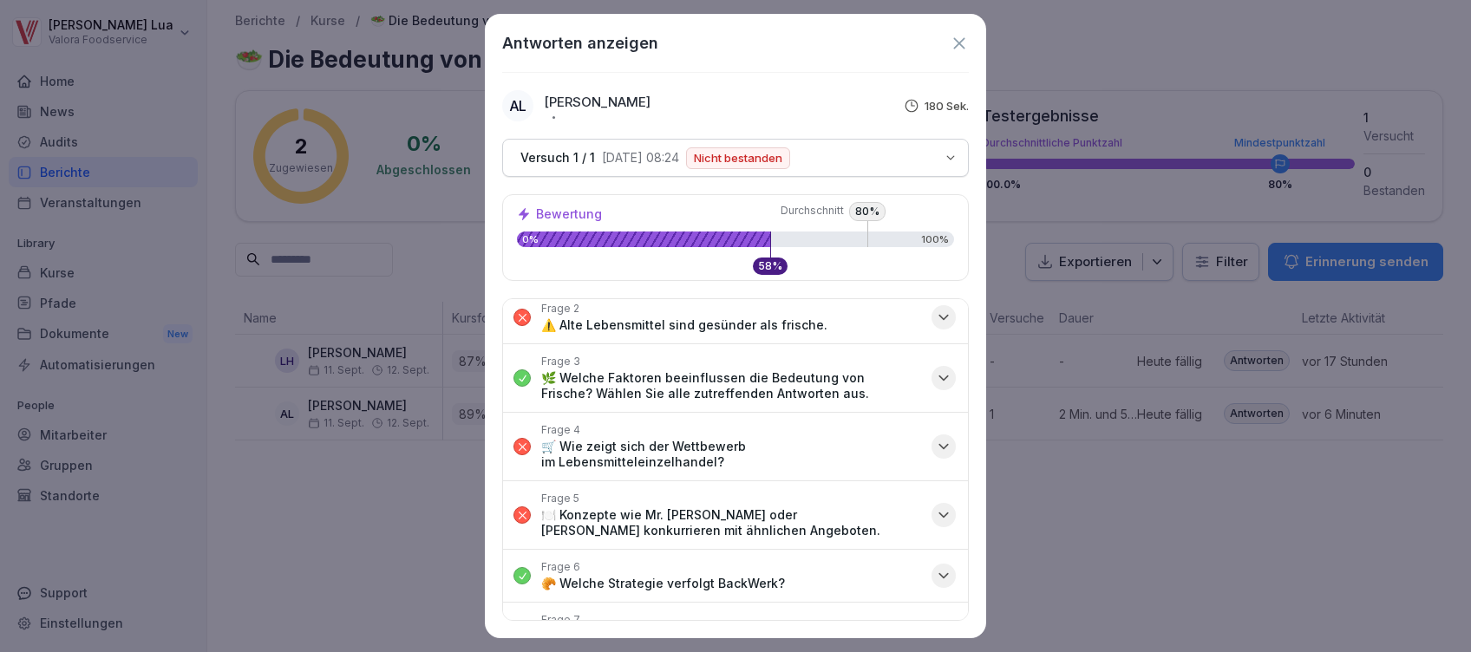
click at [964, 42] on icon at bounding box center [958, 43] width 19 height 19
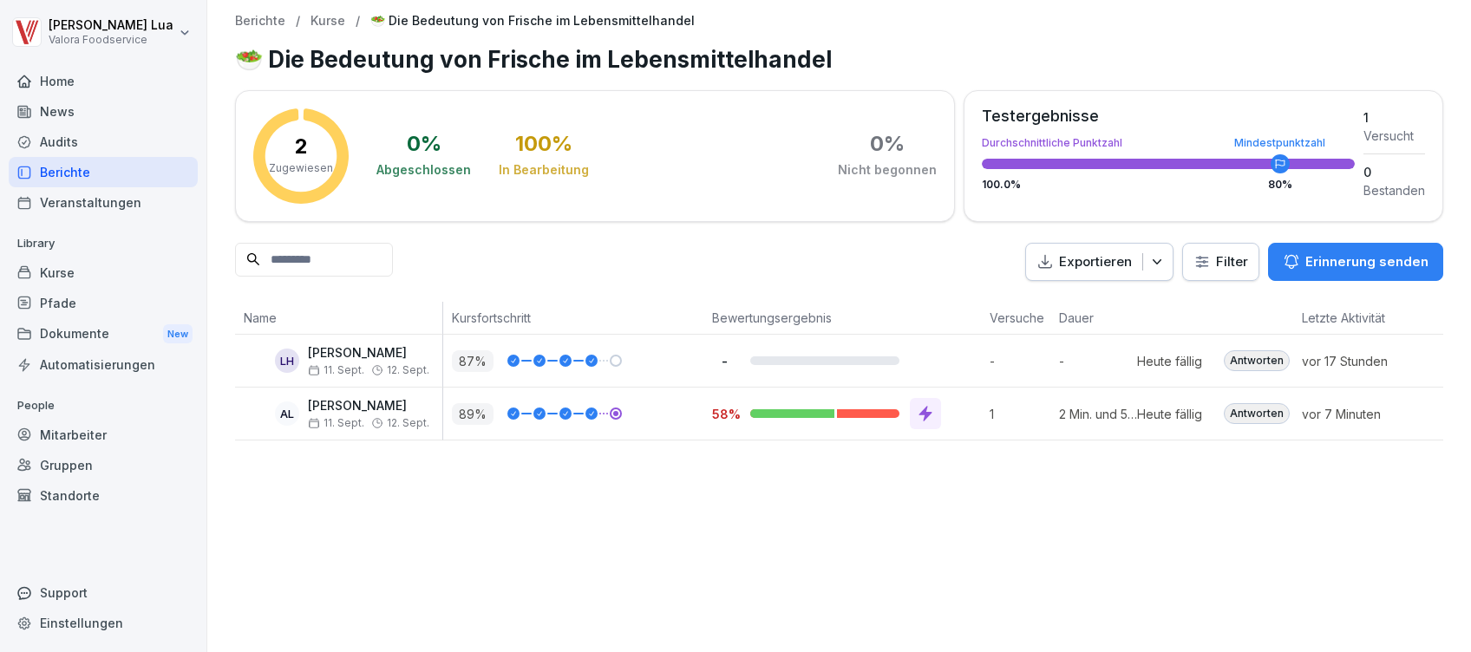
click at [54, 277] on div "Kurse" at bounding box center [103, 273] width 189 height 30
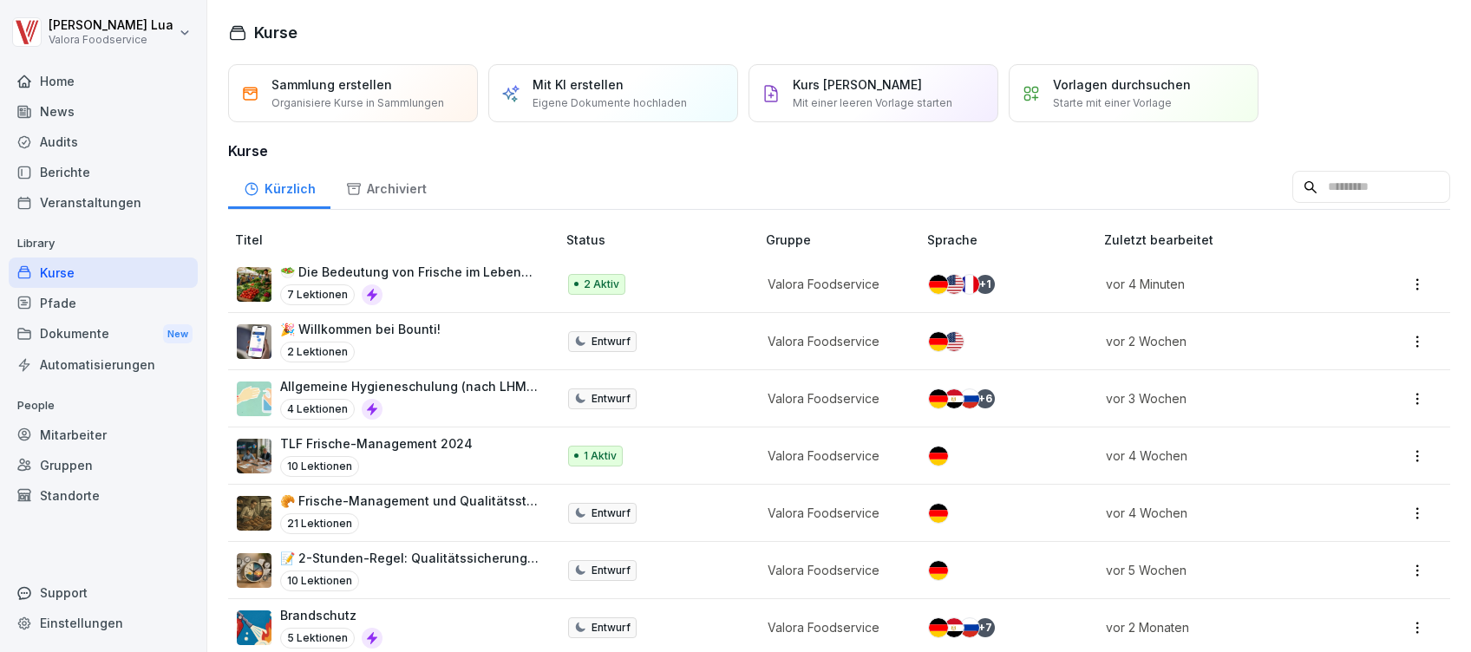
click at [469, 284] on div "7 Lektionen" at bounding box center [409, 294] width 258 height 21
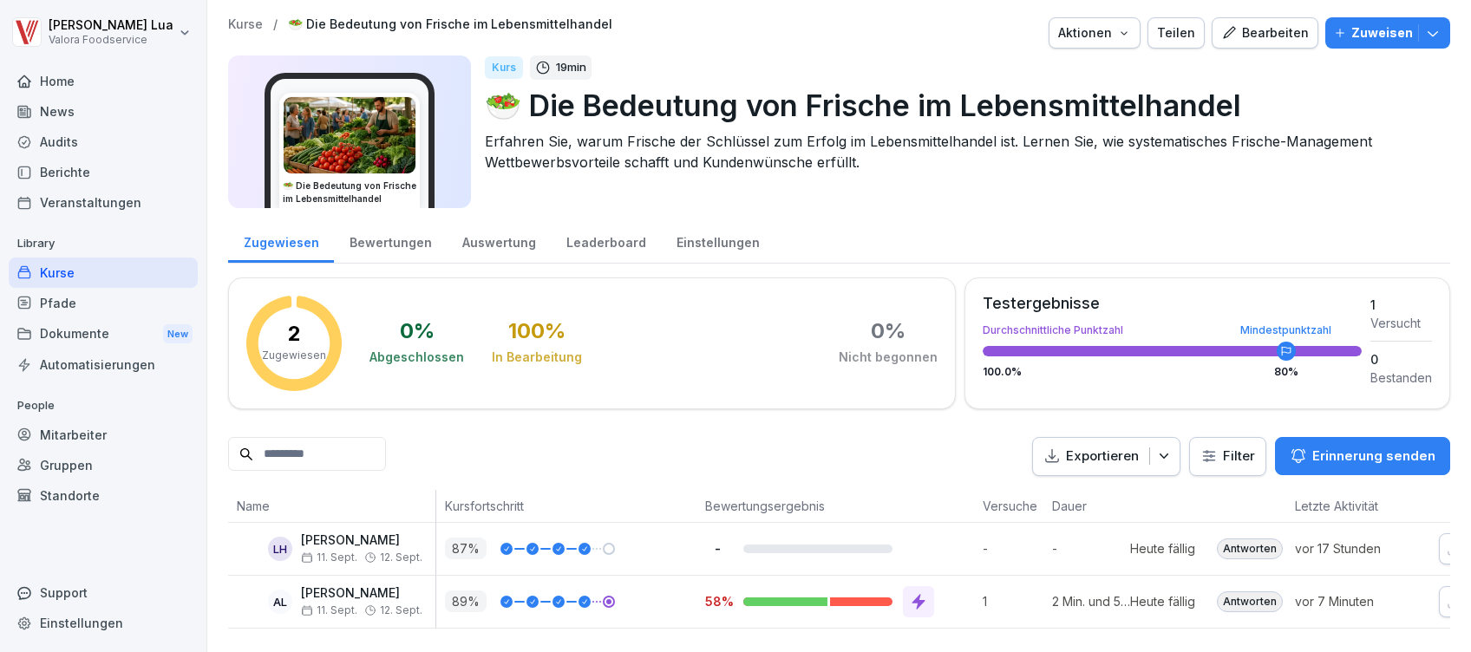
scroll to position [28, 0]
click at [1262, 23] on div "Bearbeiten" at bounding box center [1265, 32] width 88 height 19
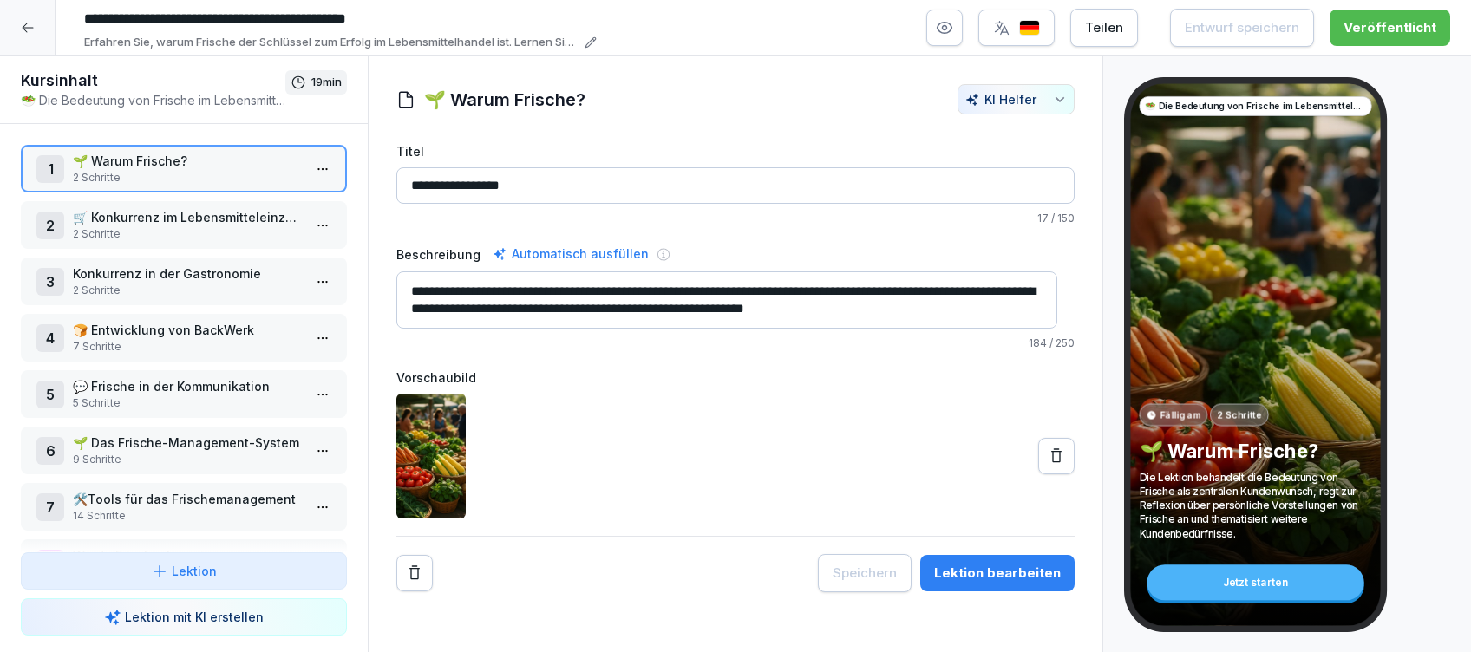
scroll to position [69, 0]
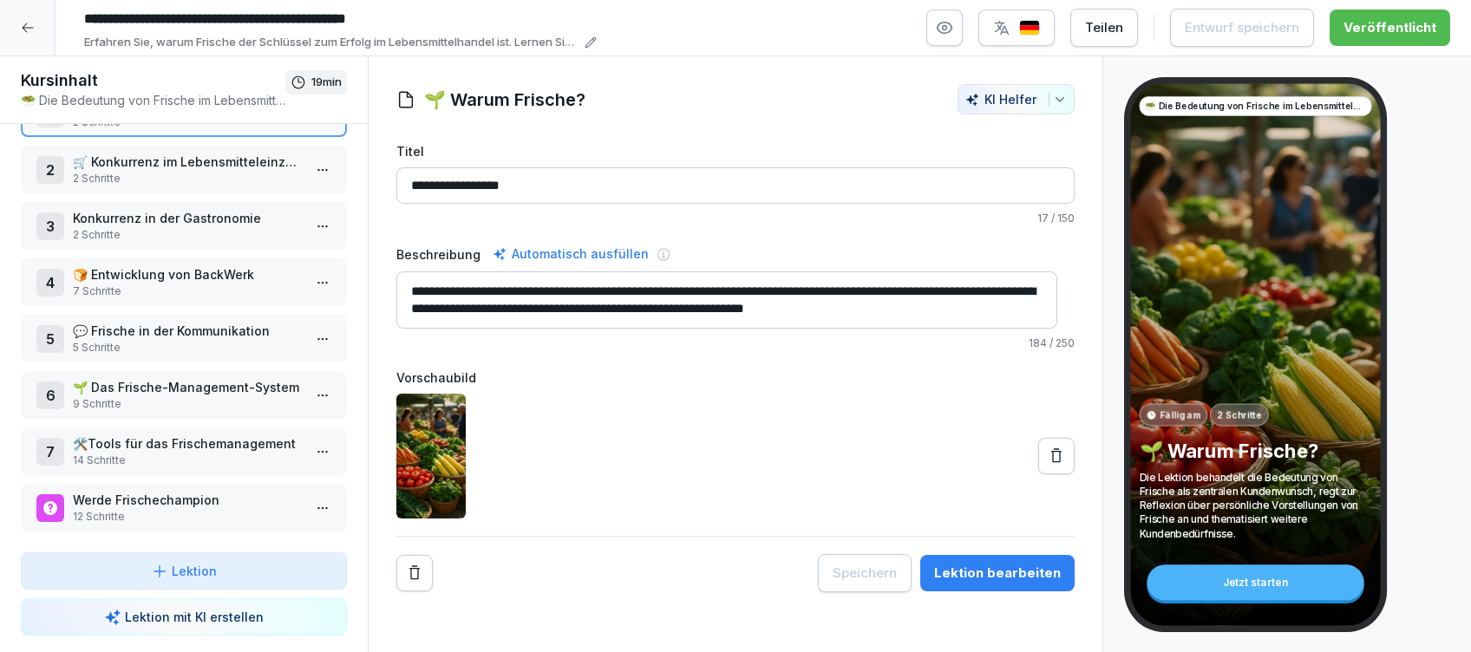
click at [167, 509] on p "12 Schritte" at bounding box center [187, 517] width 229 height 16
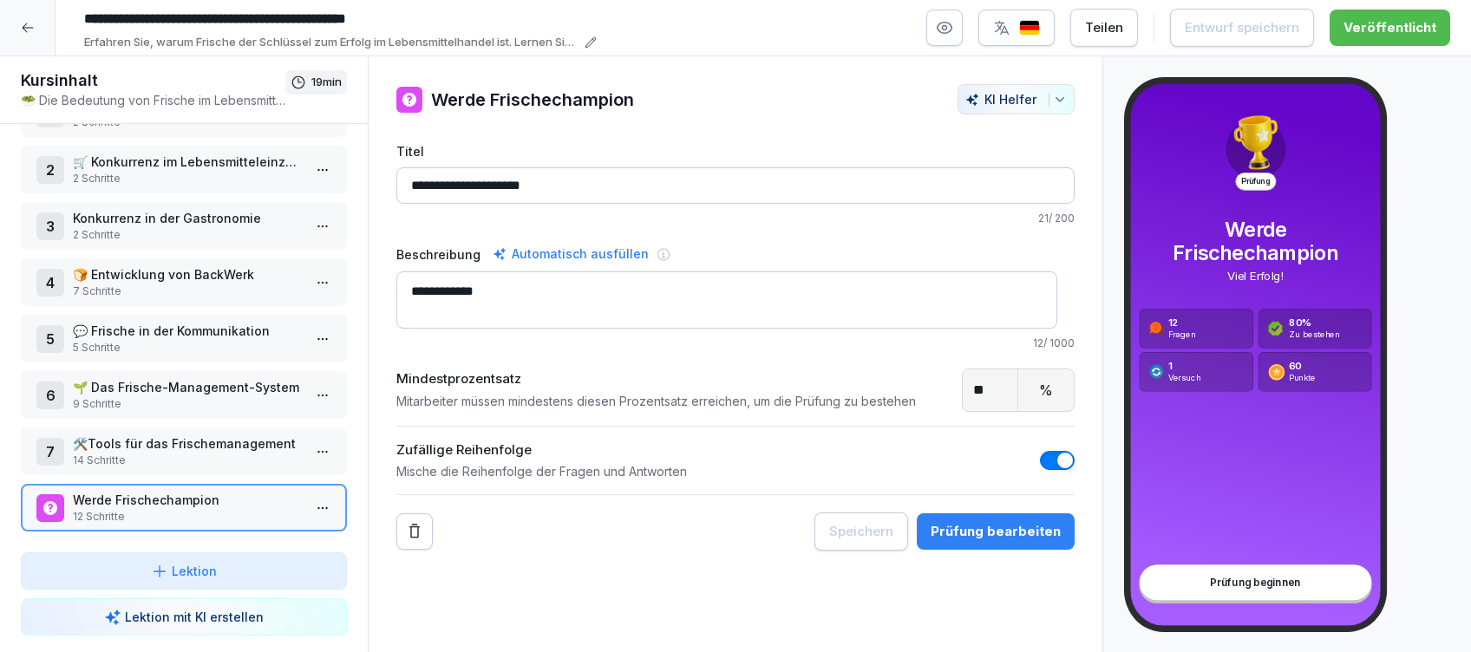
click at [963, 534] on div "Prüfung bearbeiten" at bounding box center [995, 531] width 130 height 19
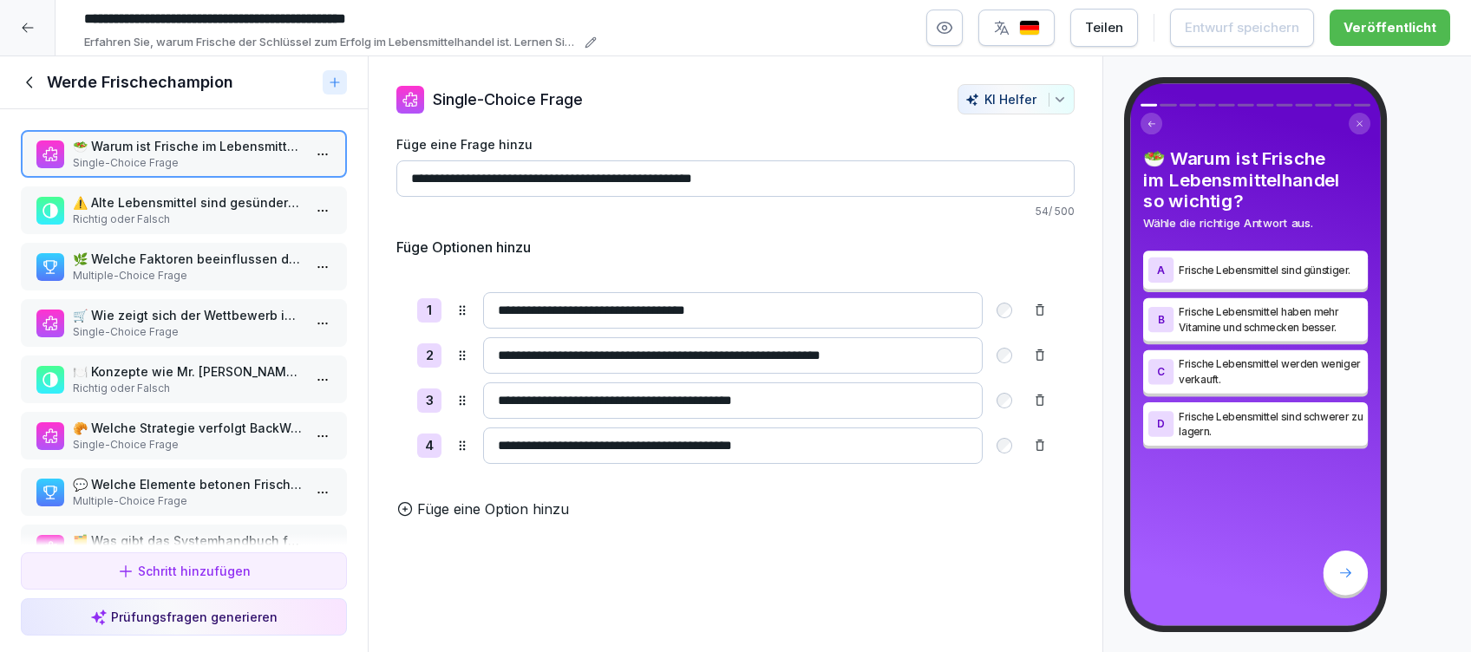
click at [28, 38] on div at bounding box center [27, 27] width 55 height 55
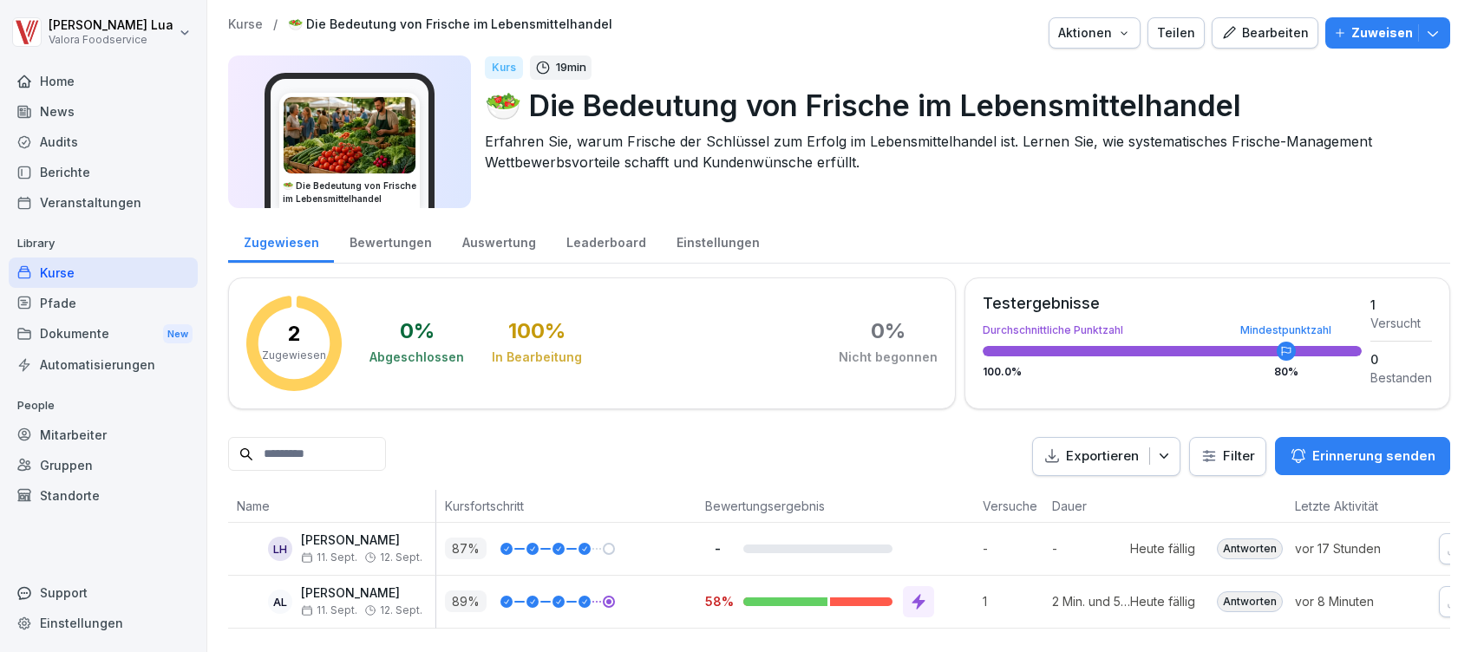
click at [711, 239] on div "Einstellungen" at bounding box center [718, 240] width 114 height 44
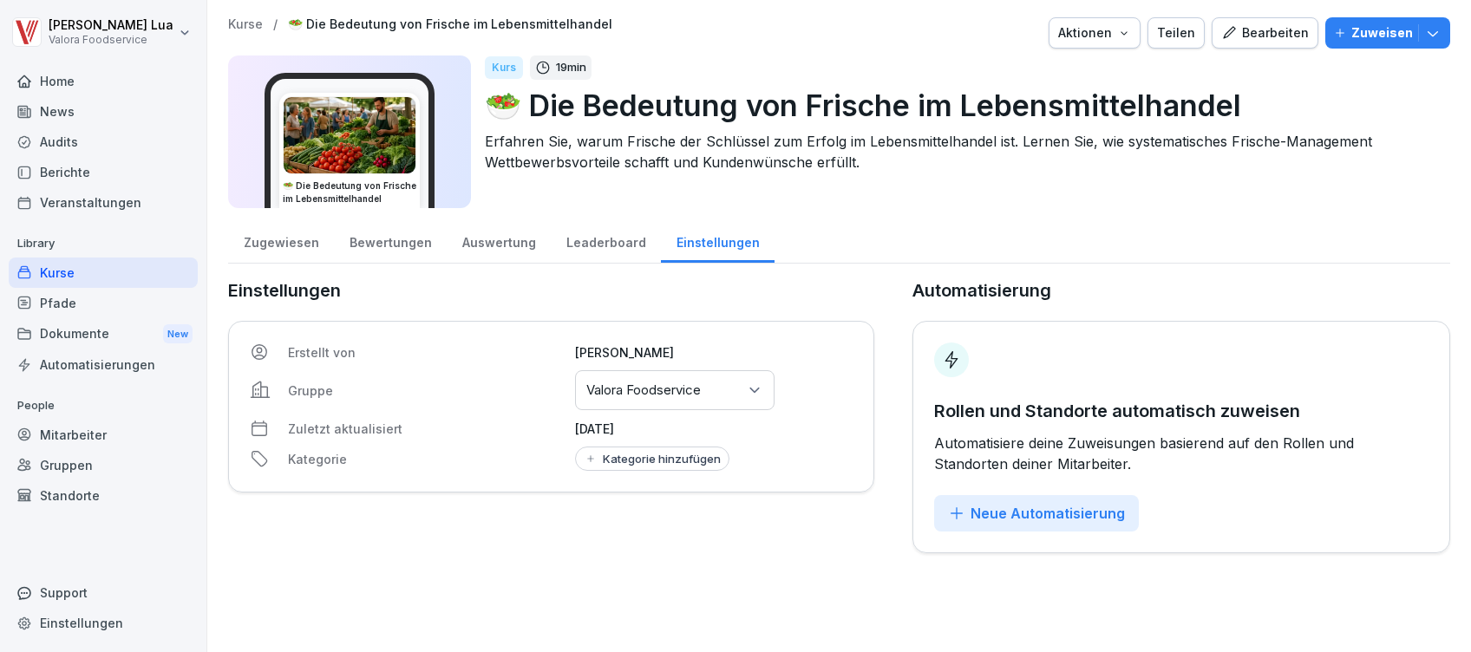
click at [269, 241] on div "Zugewiesen" at bounding box center [281, 240] width 106 height 44
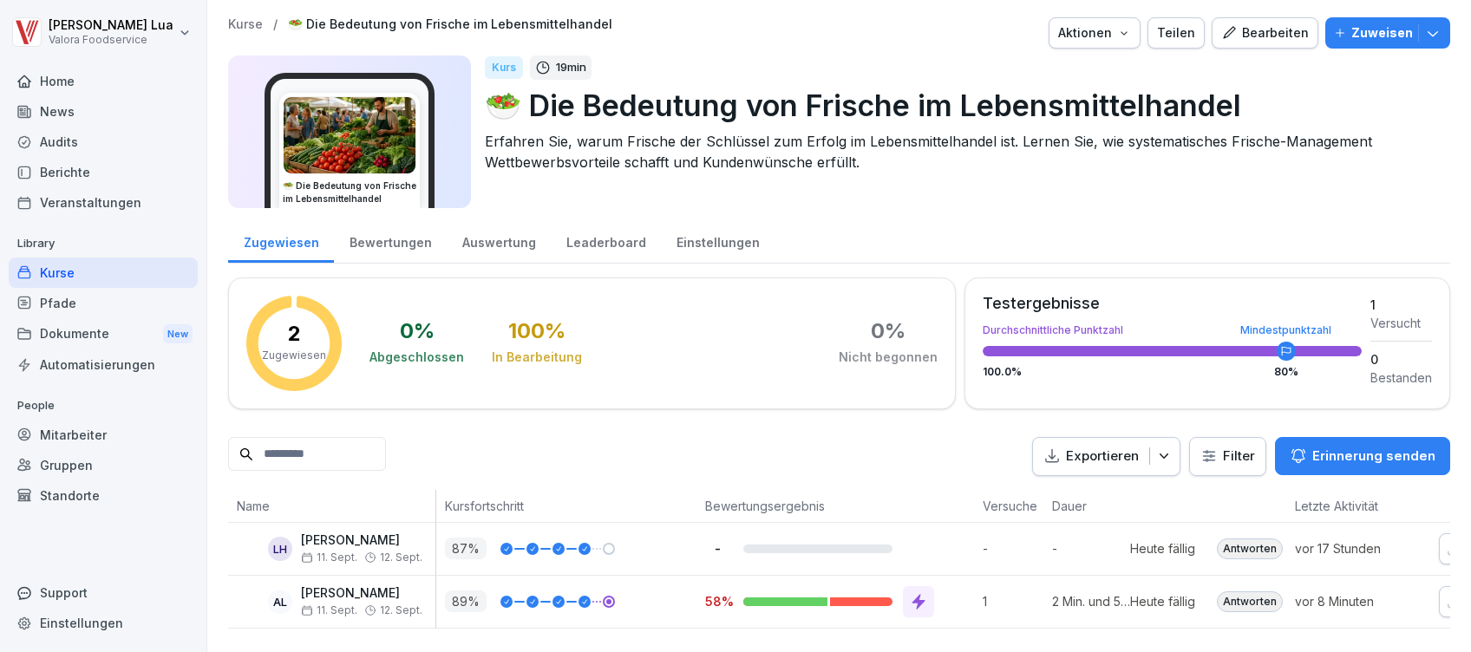
click at [65, 264] on div "Kurse" at bounding box center [103, 273] width 189 height 30
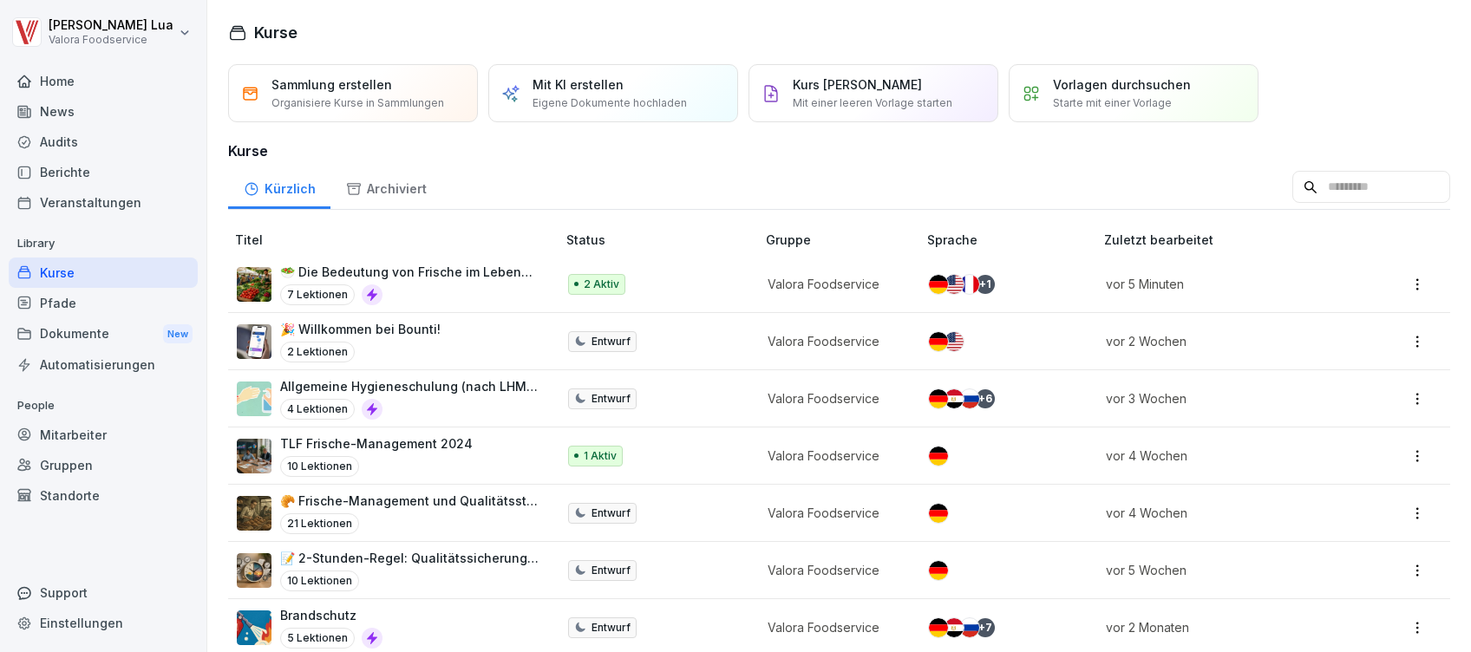
click at [427, 275] on p "🥗 Die Bedeutung von Frische im Lebensmittelhandel" at bounding box center [409, 272] width 258 height 18
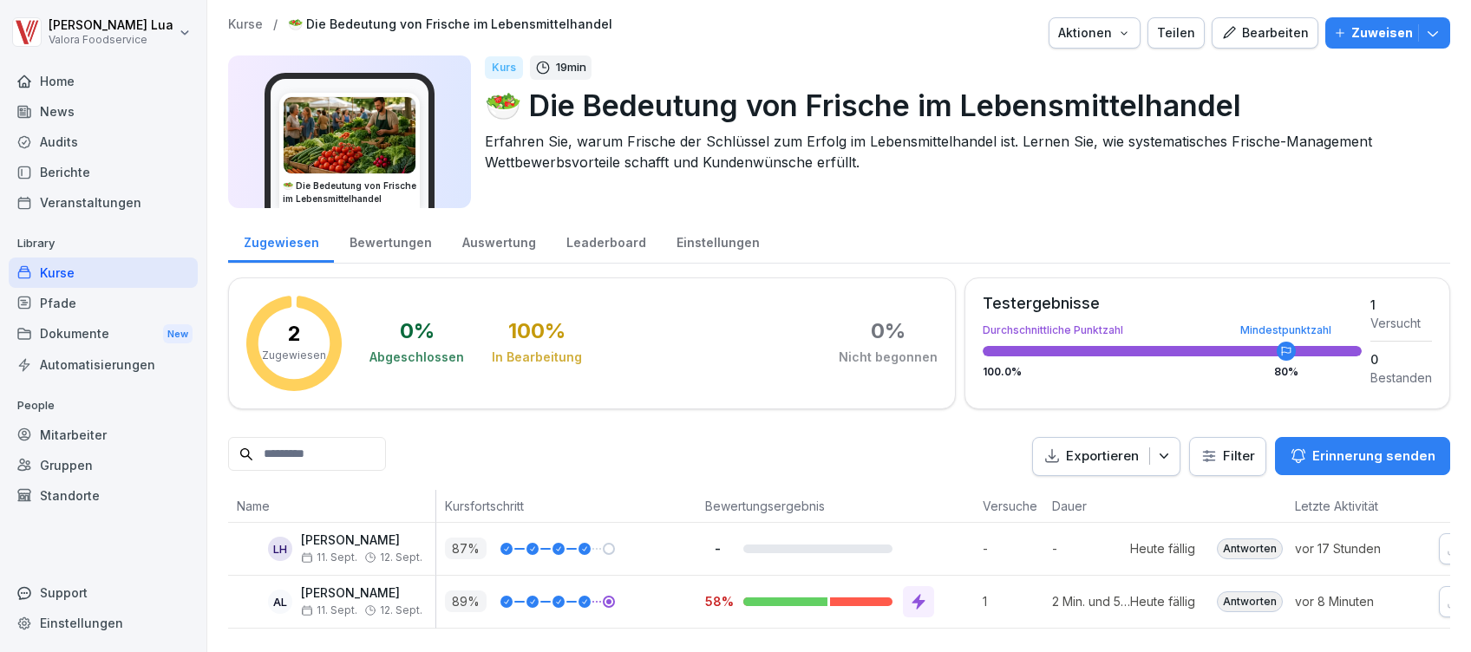
click at [1269, 35] on div "Bearbeiten" at bounding box center [1265, 32] width 88 height 19
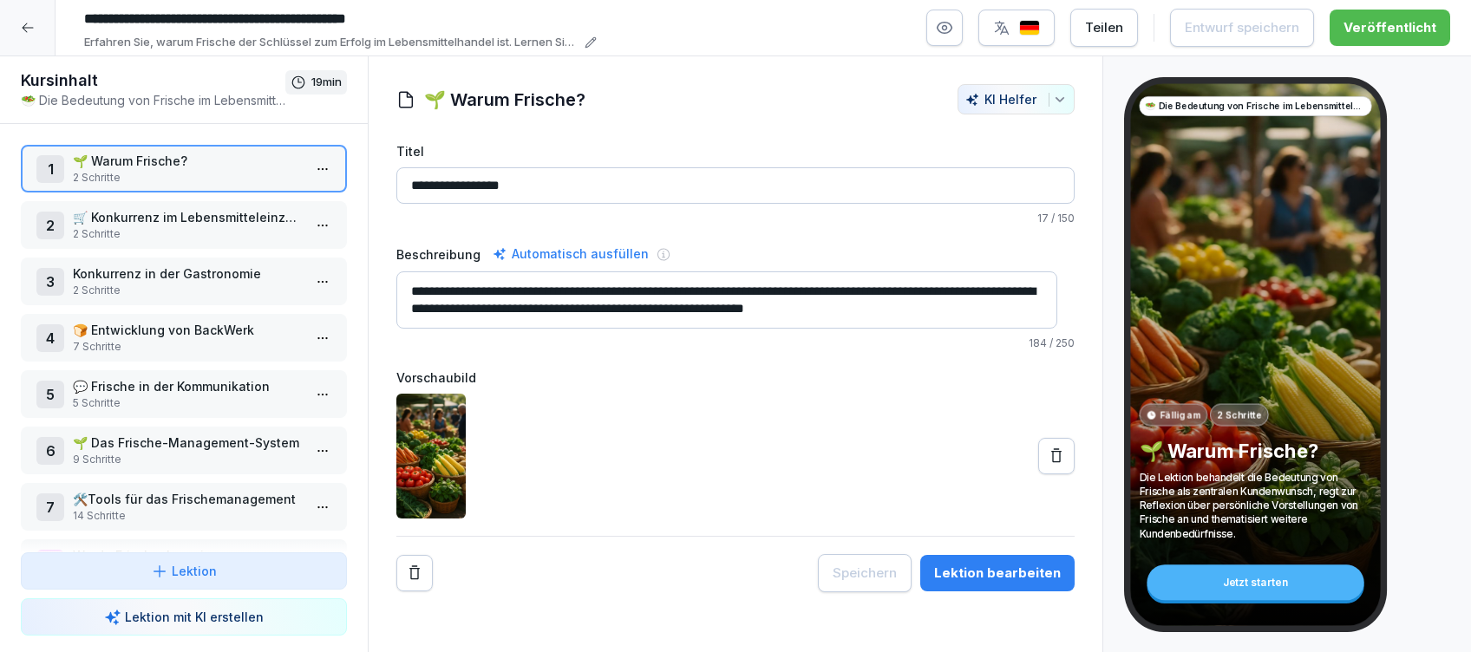
scroll to position [69, 0]
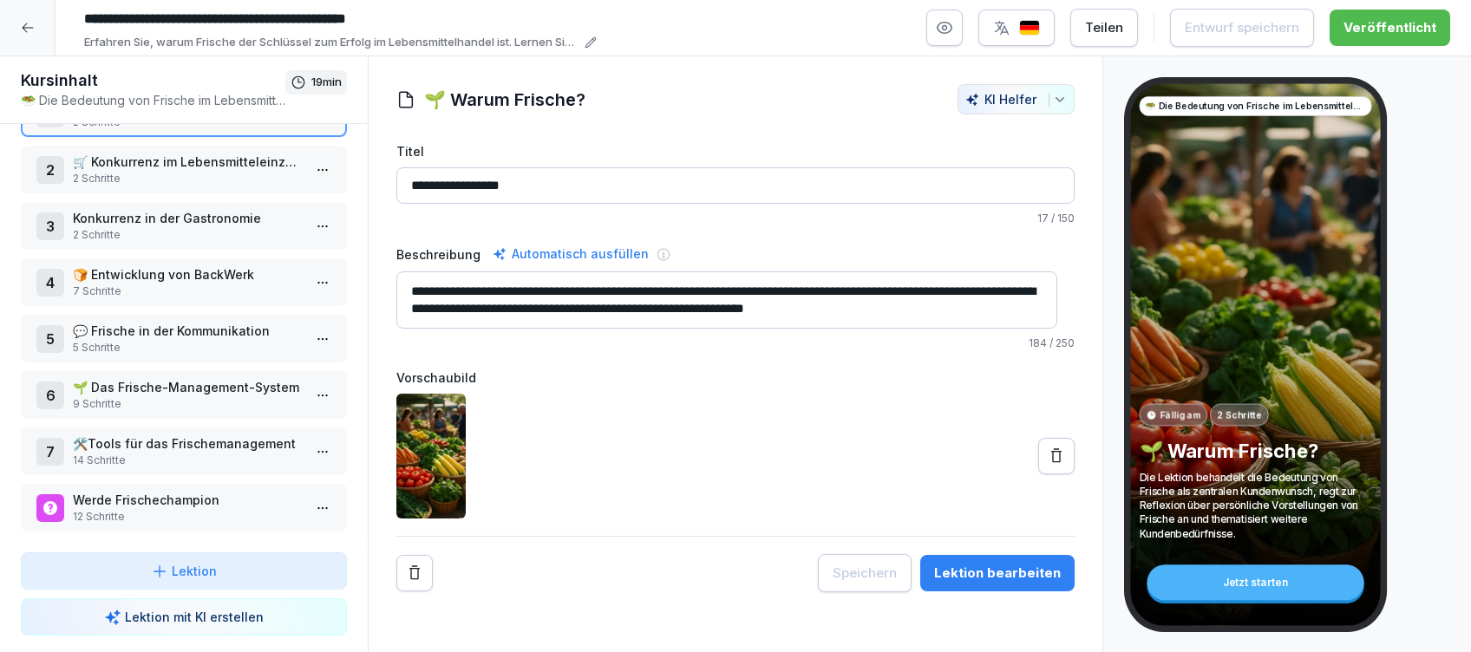
click at [150, 491] on p "Werde Frischechampion" at bounding box center [187, 500] width 229 height 18
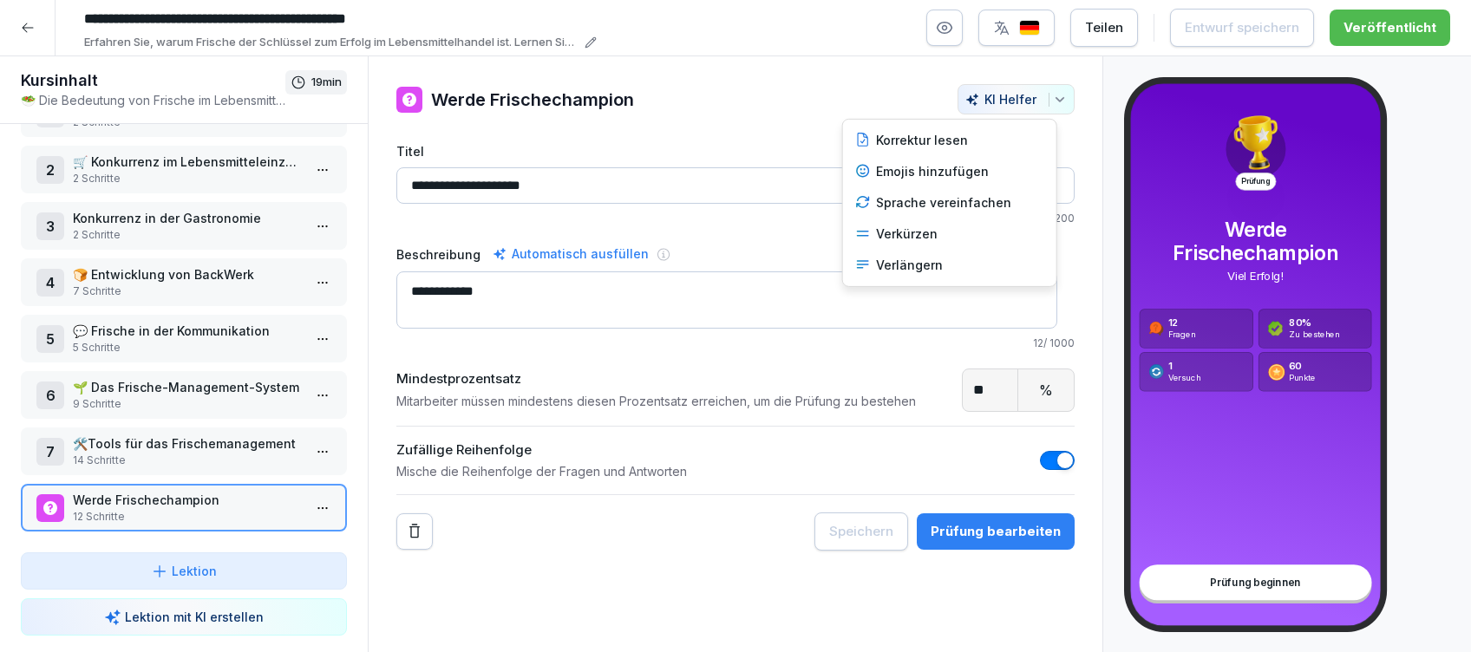
click at [1048, 99] on button "KI Helfer" at bounding box center [1015, 99] width 117 height 30
click at [964, 392] on input "**" at bounding box center [989, 390] width 55 height 42
click at [971, 519] on button "Prüfung bearbeiten" at bounding box center [995, 531] width 158 height 36
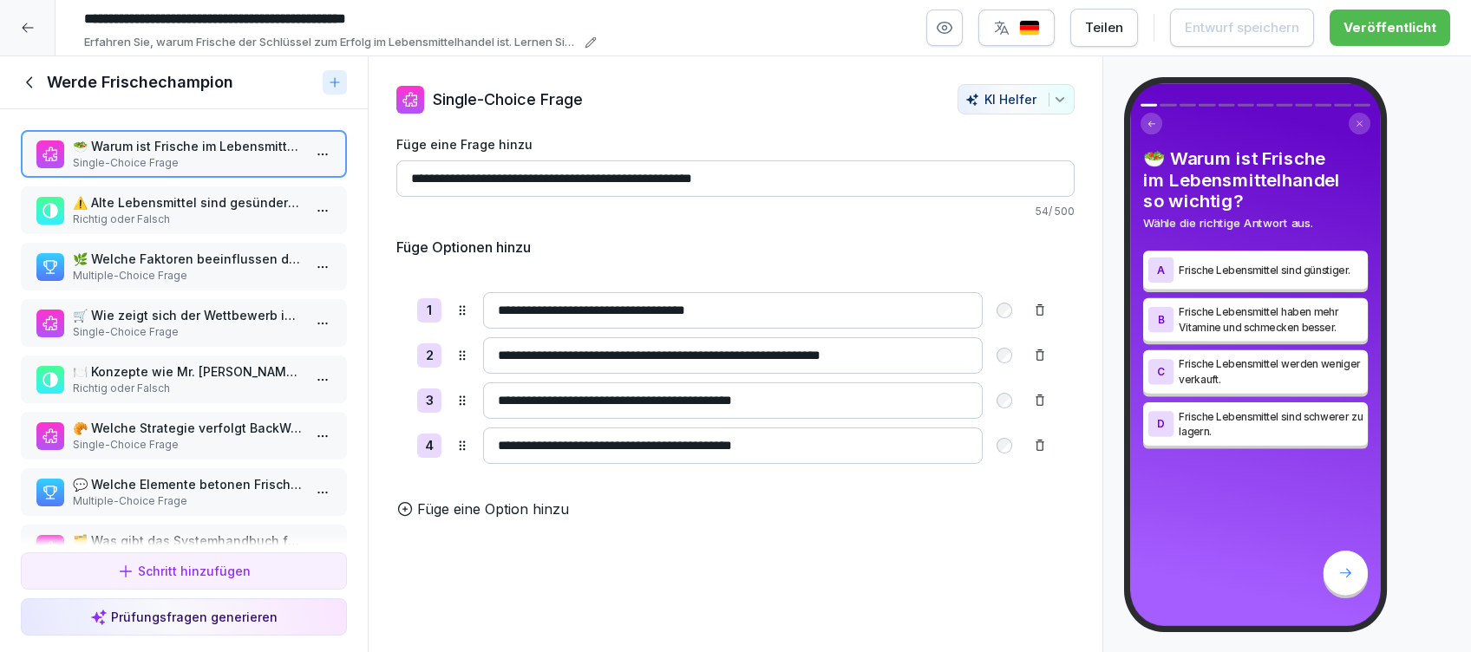
click at [22, 82] on icon at bounding box center [30, 82] width 19 height 19
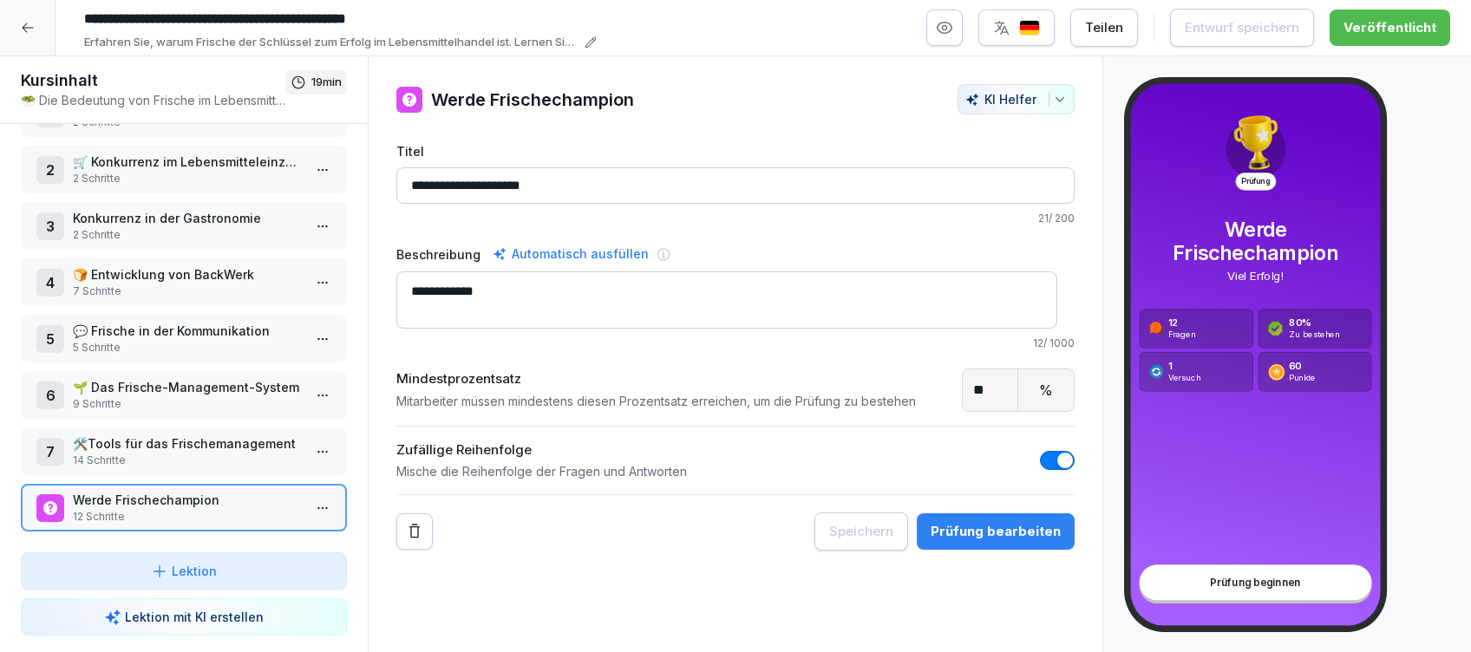
click at [1056, 457] on span "button" at bounding box center [1064, 460] width 17 height 17
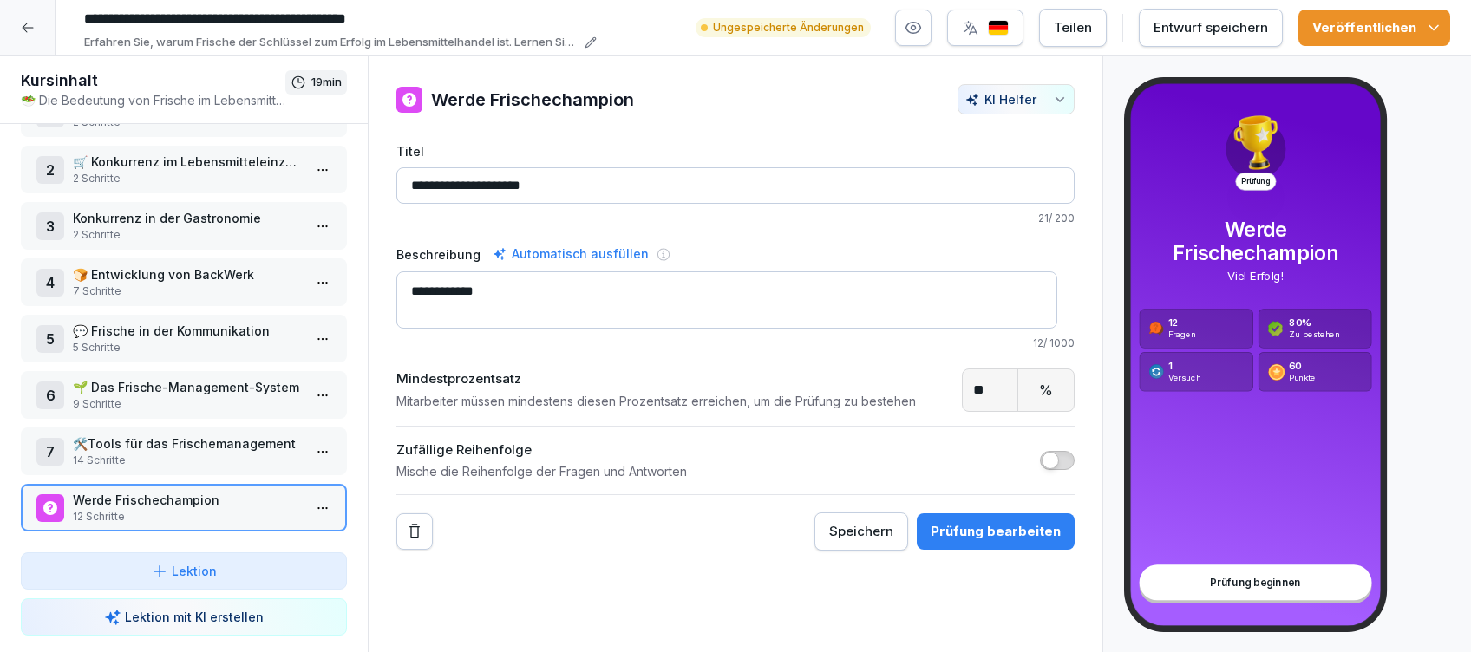
click at [1043, 457] on button "button" at bounding box center [1057, 460] width 35 height 19
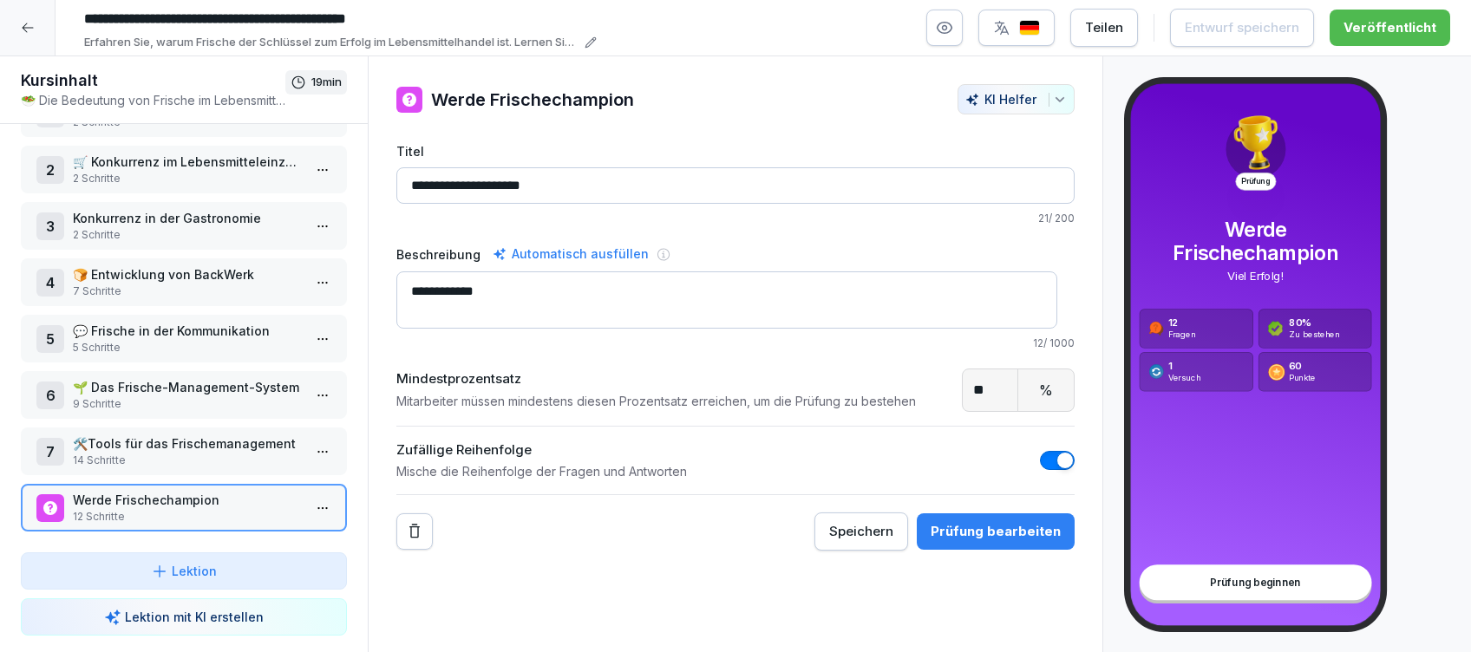
click at [21, 23] on icon at bounding box center [28, 28] width 14 height 14
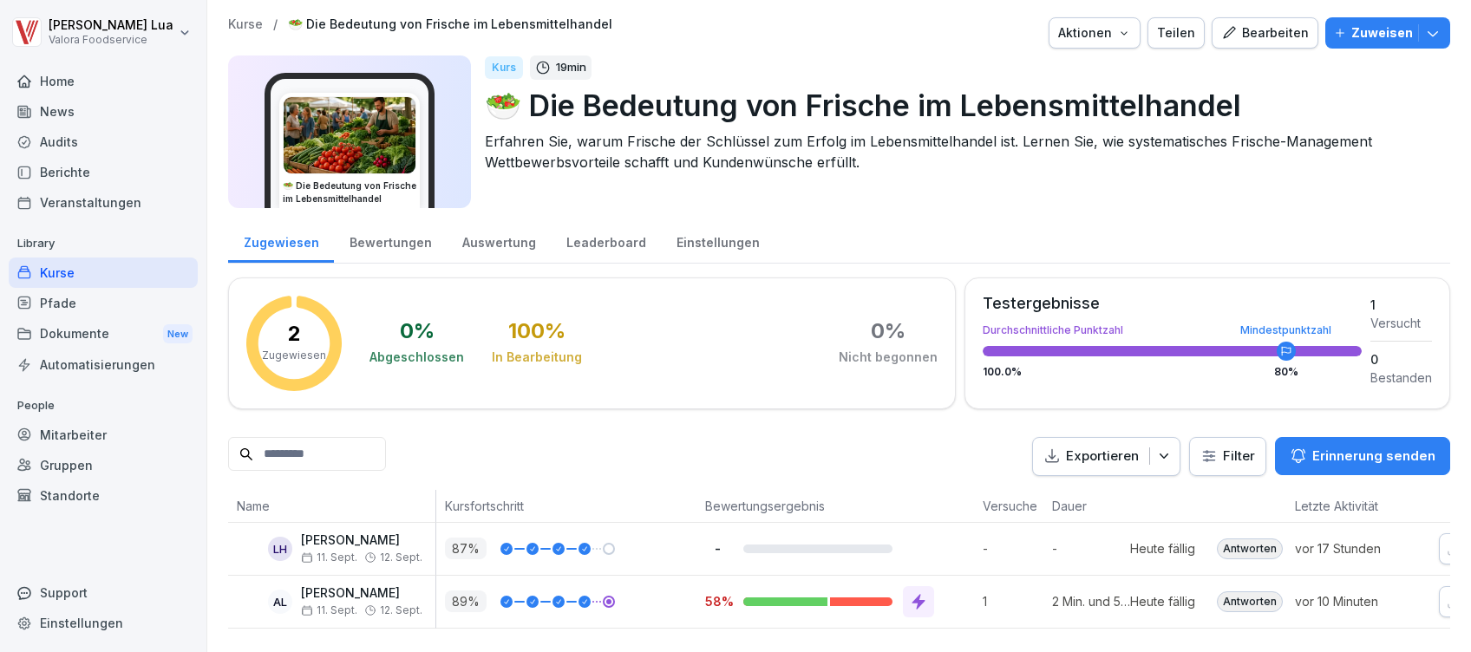
click at [1424, 29] on icon "button" at bounding box center [1432, 32] width 17 height 17
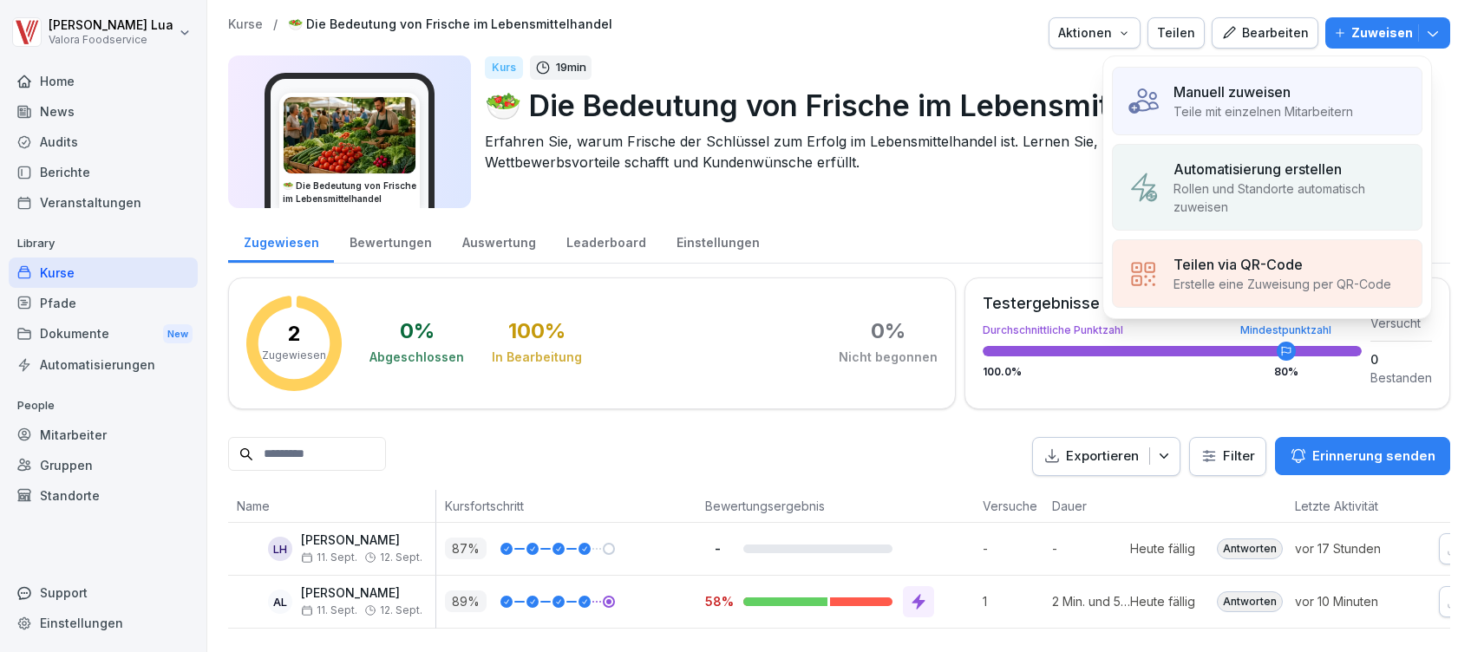
click at [1424, 29] on icon "button" at bounding box center [1432, 32] width 17 height 17
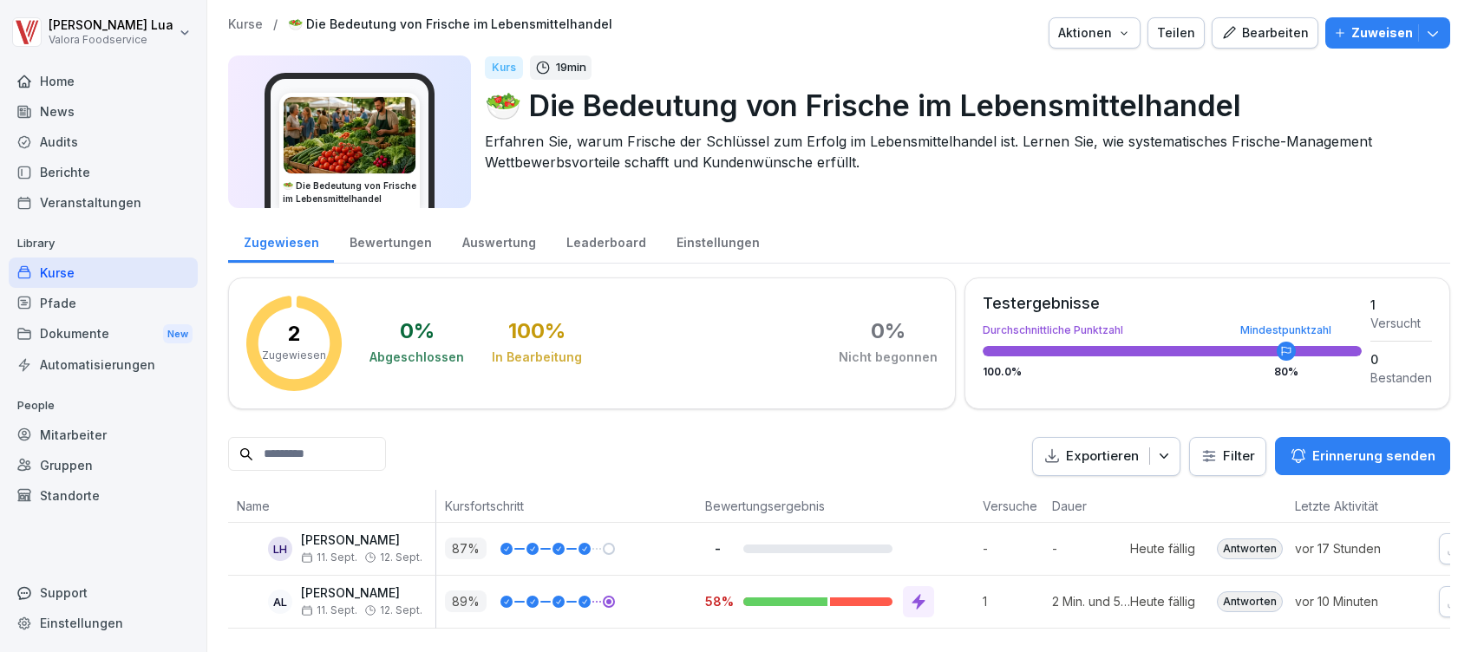
scroll to position [28, 0]
click at [333, 604] on span "11. Sept." at bounding box center [329, 610] width 56 height 12
click at [1375, 592] on p "vor 10 Minuten" at bounding box center [1355, 601] width 121 height 18
drag, startPoint x: 1269, startPoint y: 323, endPoint x: 1124, endPoint y: 340, distance: 146.7
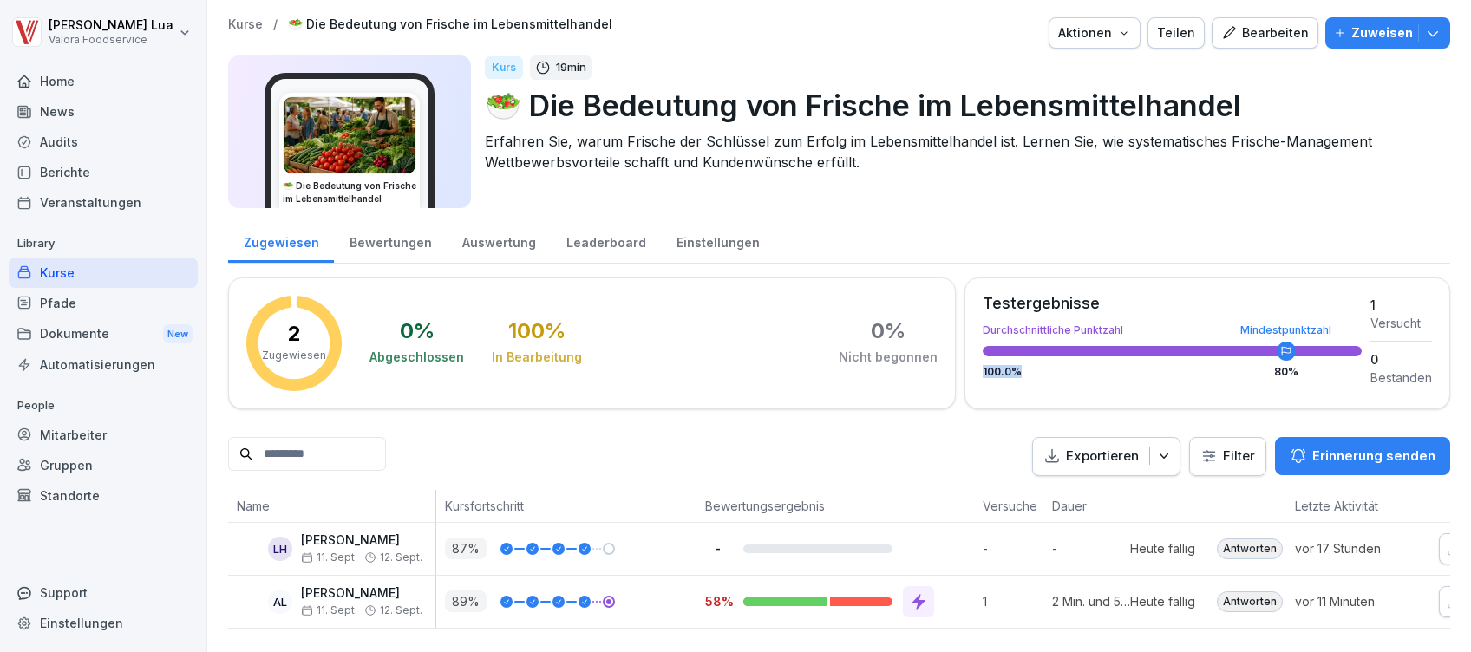
click at [1124, 340] on div "Testergebnisse Durchschnittliche Punktzahl Mindestpunktzahl 100.0 % 80 %" at bounding box center [1171, 341] width 379 height 91
drag, startPoint x: 1124, startPoint y: 340, endPoint x: 1167, endPoint y: 364, distance: 49.7
click at [1167, 364] on div "Testergebnisse Durchschnittliche Punktzahl Mindestpunktzahl 100.0 % 80 % 1 Vers…" at bounding box center [1207, 343] width 486 height 132
click at [1124, 371] on div "Testergebnisse Durchschnittliche Punktzahl Mindestpunktzahl 100.0 % 80 % 1 Vers…" at bounding box center [1207, 343] width 486 height 132
click at [908, 437] on div "Exportieren Filter Erinnerung senden" at bounding box center [839, 456] width 1222 height 39
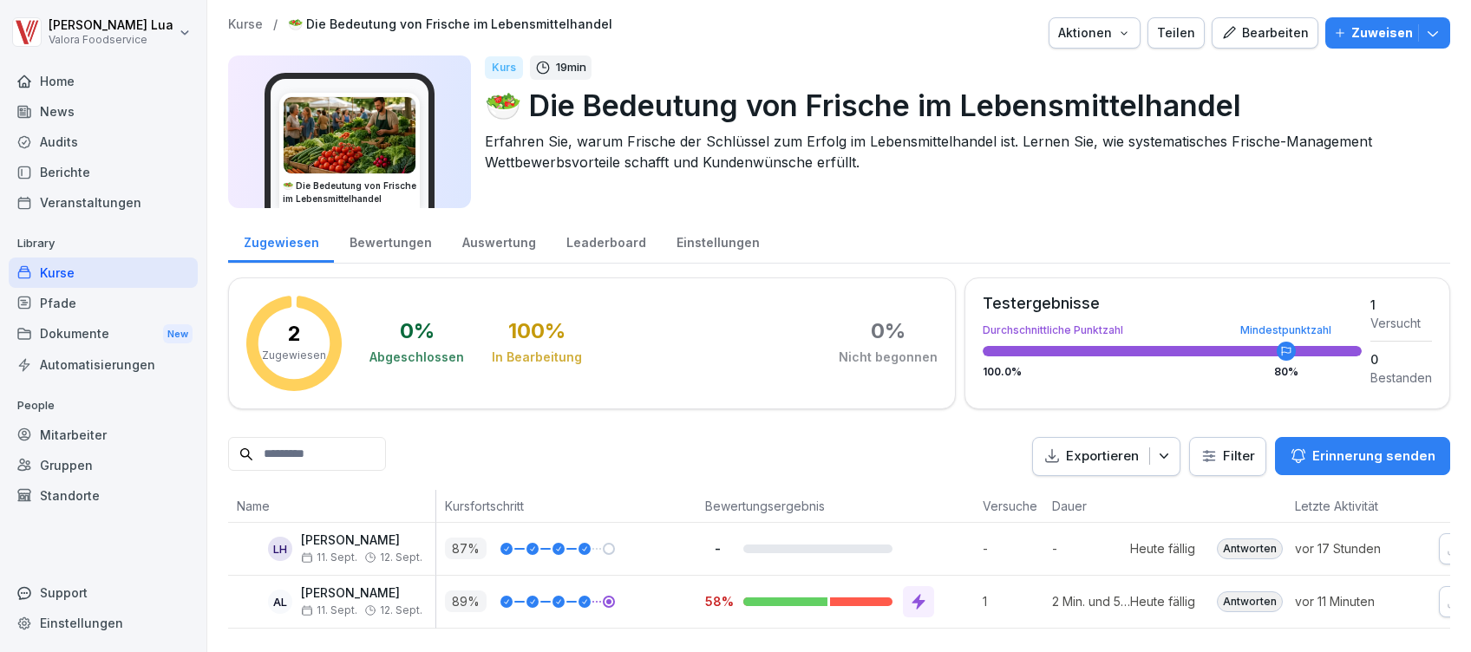
click at [701, 218] on div "Einstellungen" at bounding box center [718, 240] width 114 height 44
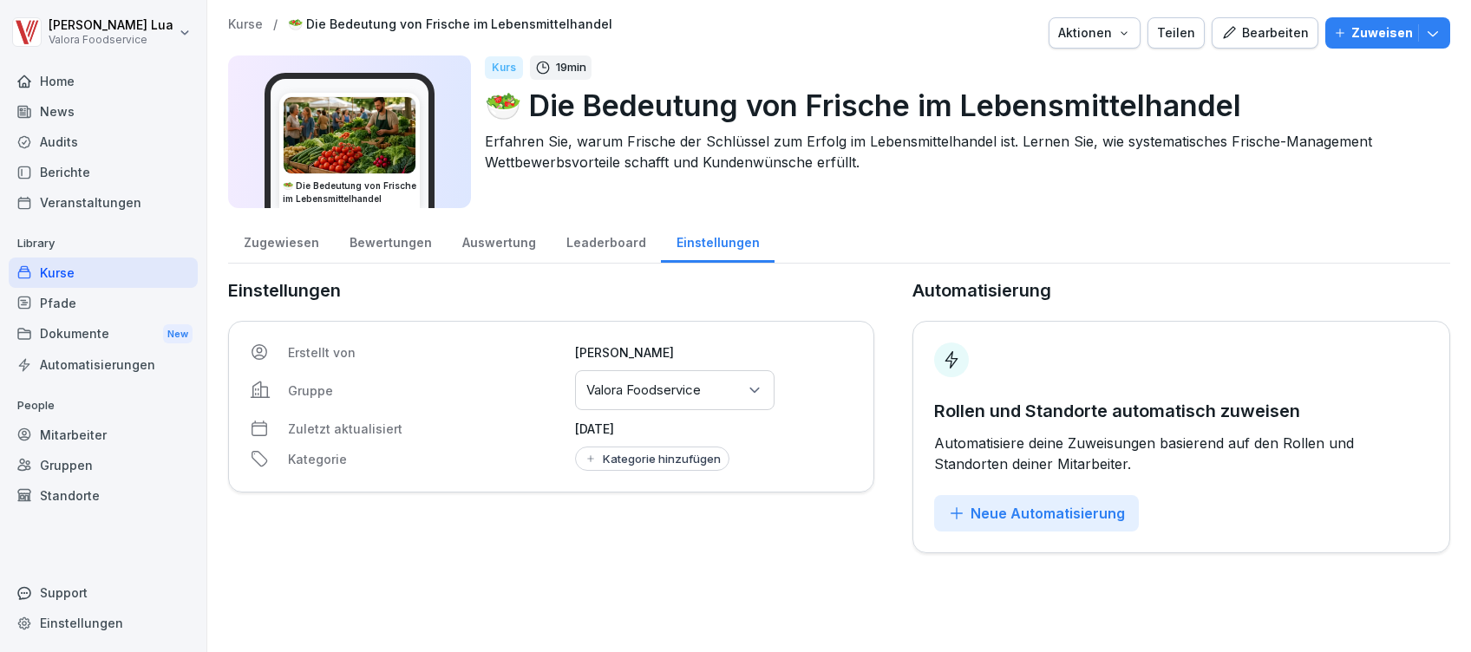
click at [597, 246] on div "Leaderboard" at bounding box center [606, 240] width 110 height 44
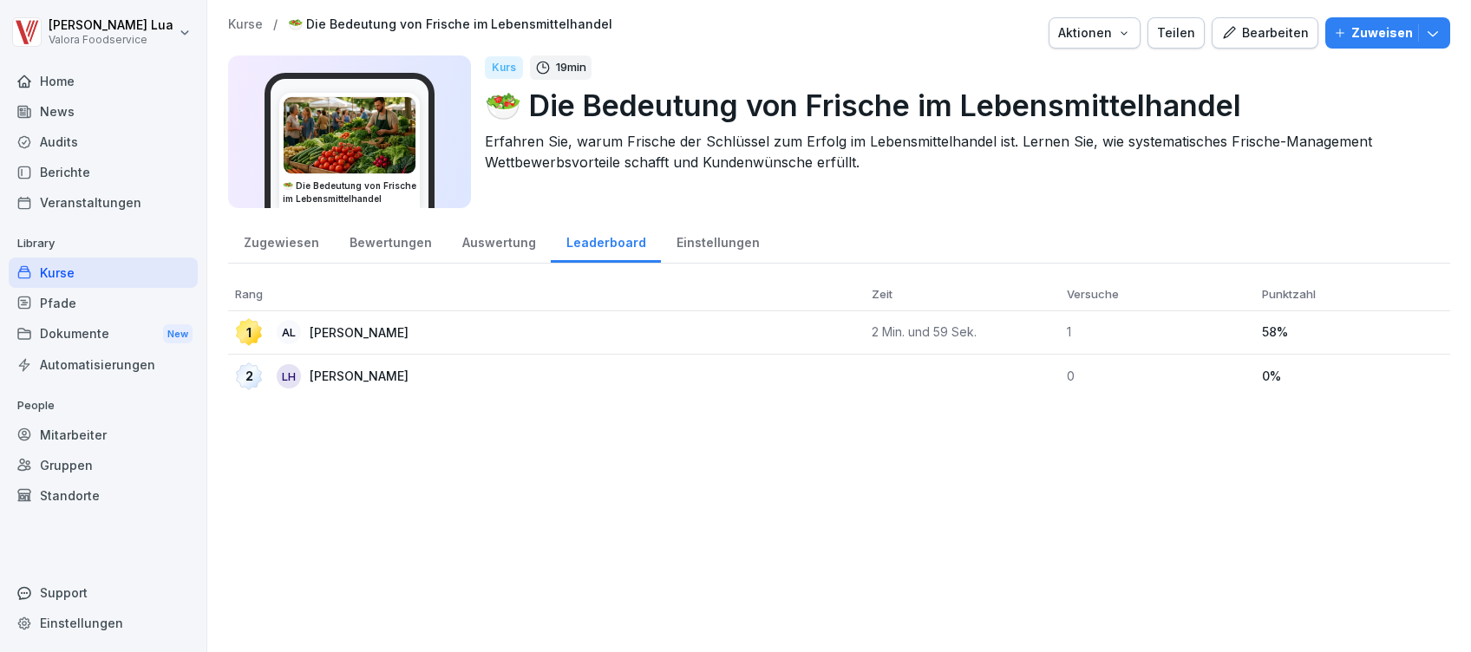
click at [585, 330] on div "1 AL [PERSON_NAME]" at bounding box center [546, 332] width 623 height 28
click at [494, 245] on div "Auswertung" at bounding box center [499, 240] width 104 height 44
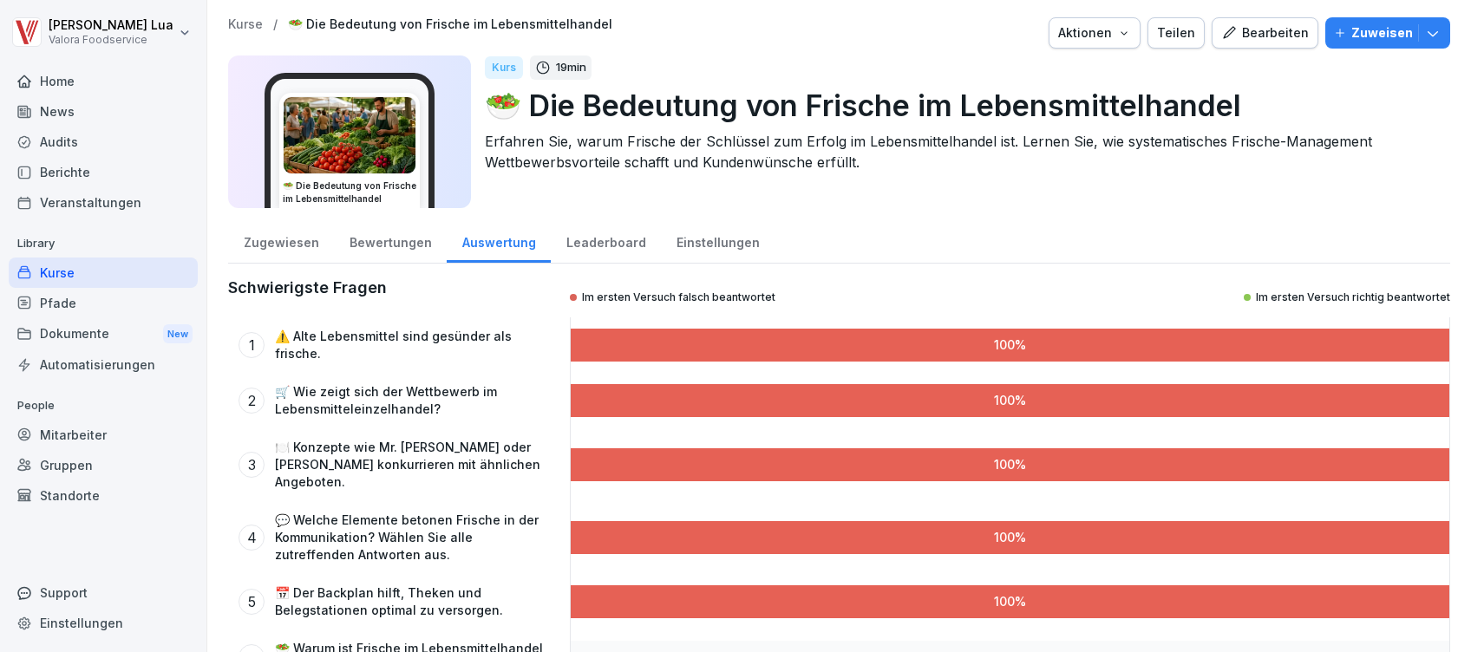
click at [396, 236] on div "Bewertungen" at bounding box center [390, 240] width 113 height 44
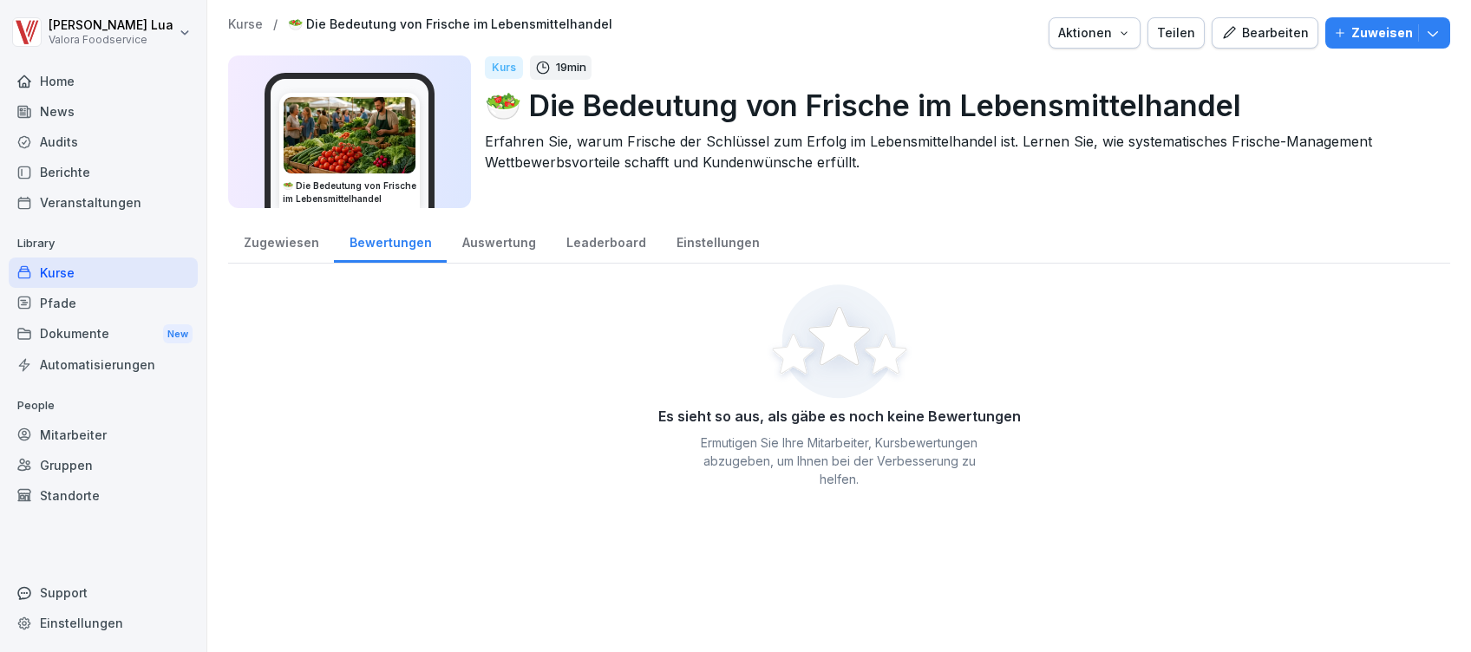
click at [274, 248] on div "Zugewiesen" at bounding box center [281, 240] width 106 height 44
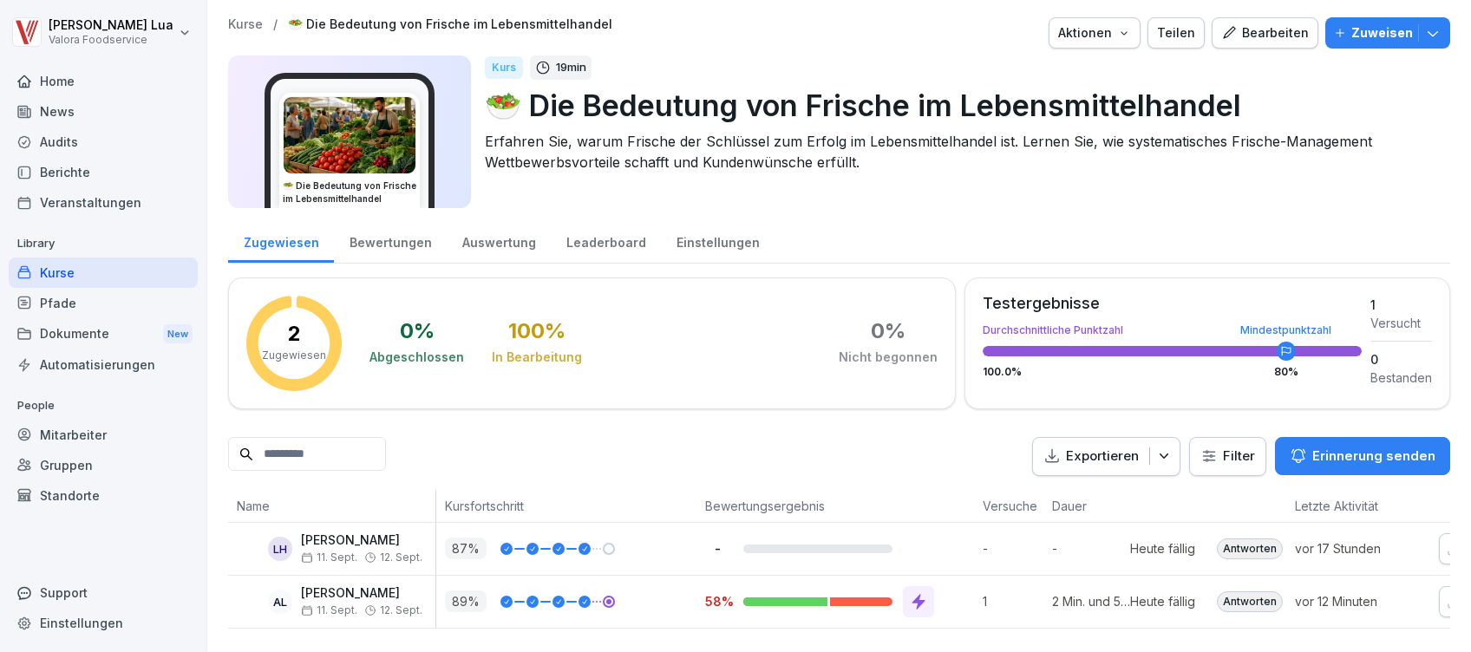
scroll to position [28, 0]
click at [1130, 592] on div "Heute fällig" at bounding box center [1162, 601] width 65 height 18
click at [1155, 447] on icon "button" at bounding box center [1163, 455] width 17 height 17
click at [336, 604] on span "11. Sept." at bounding box center [329, 610] width 56 height 12
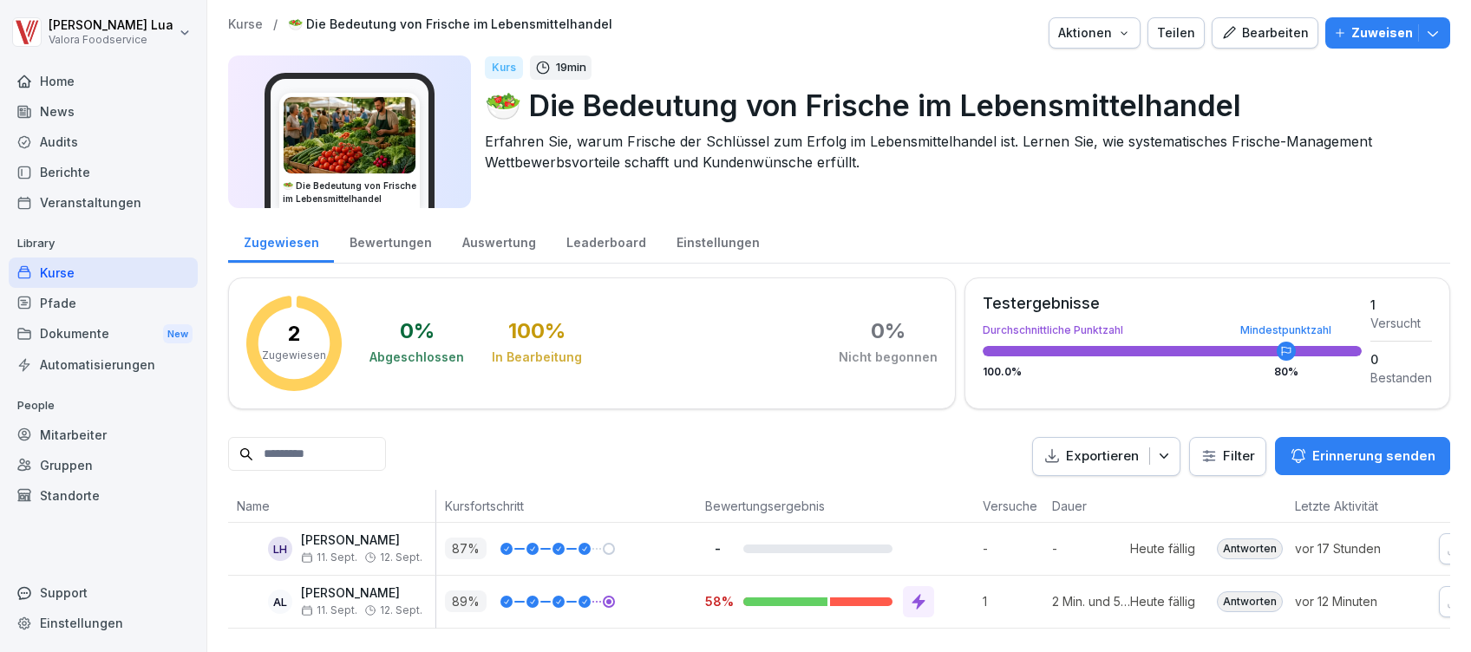
click at [125, 270] on div "Kurse" at bounding box center [103, 273] width 189 height 30
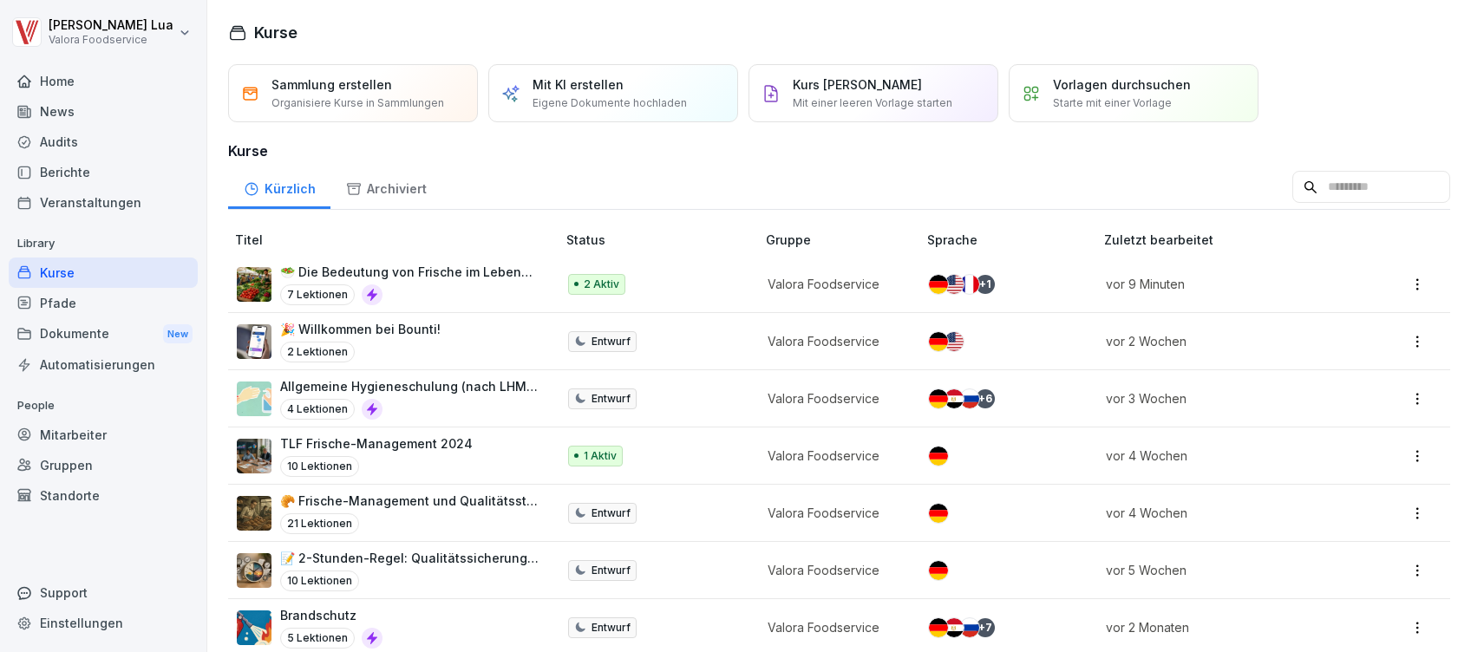
click at [584, 284] on p "2 Aktiv" at bounding box center [602, 285] width 36 height 16
click at [1401, 277] on html "Andreas Lua Valora Foodservice Home News Audits Berichte Veranstaltungen Librar…" at bounding box center [735, 326] width 1471 height 652
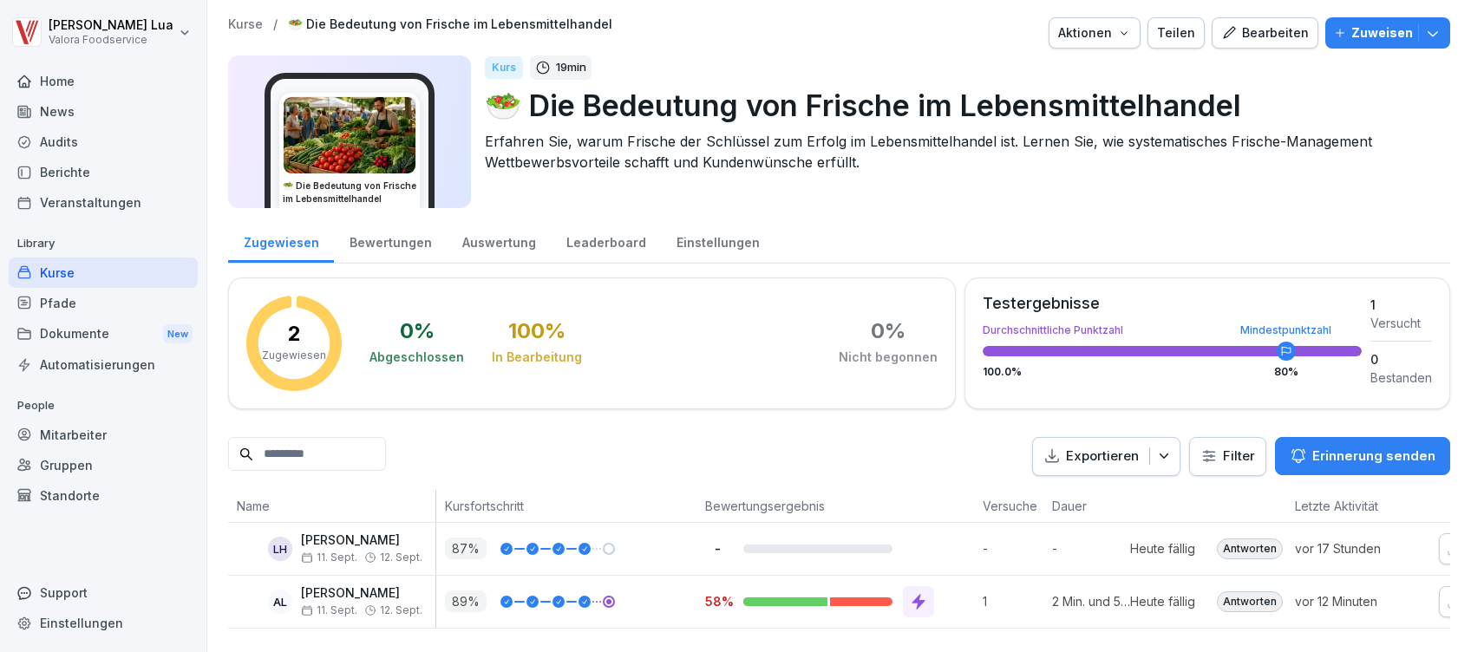
click at [1422, 23] on button "Zuweisen" at bounding box center [1387, 32] width 125 height 31
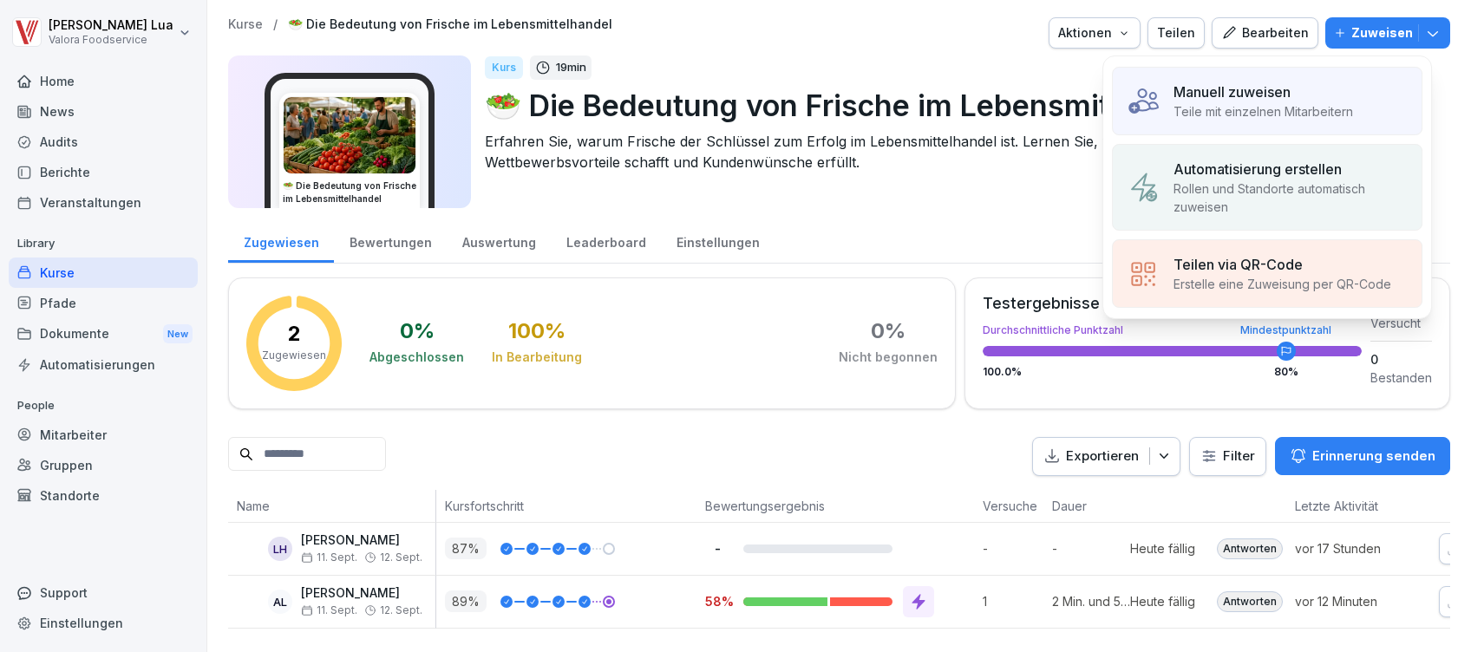
click at [1300, 125] on div "Manuell zuweisen Teile mit einzelnen Mitarbeitern" at bounding box center [1267, 101] width 310 height 68
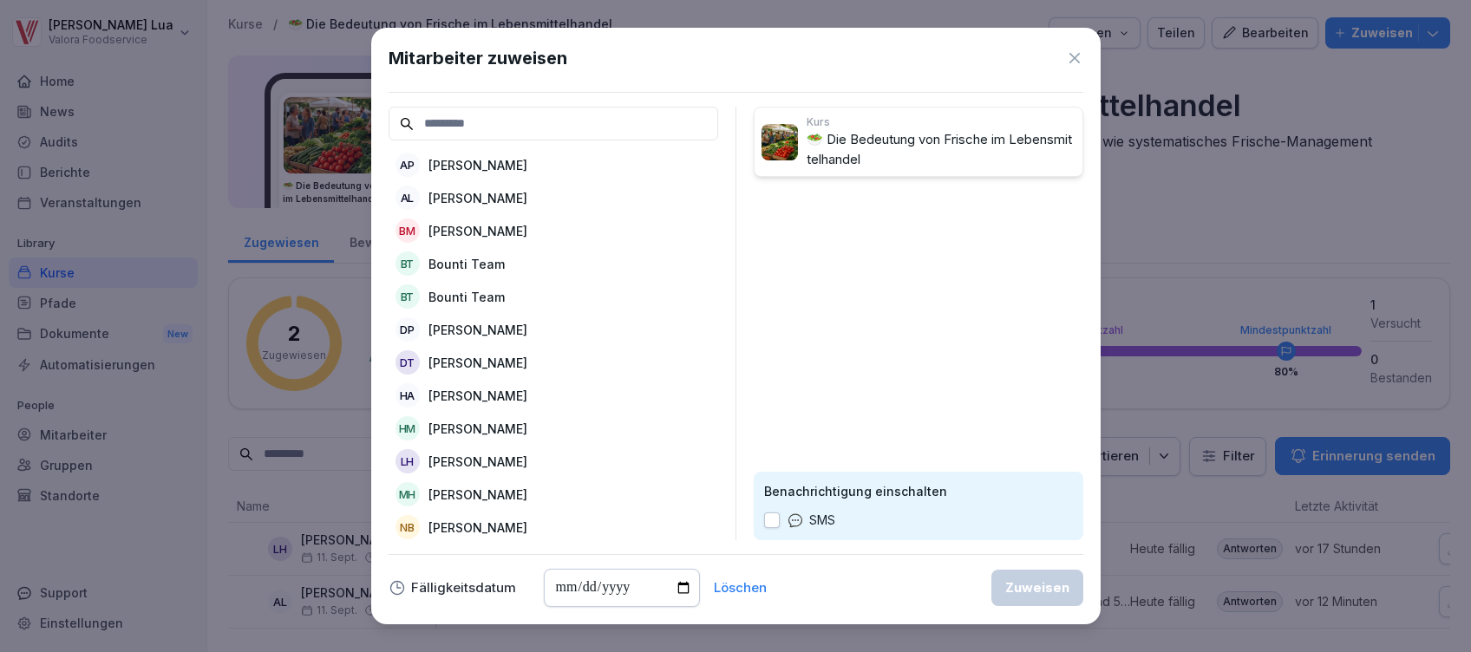
click at [486, 197] on p "[PERSON_NAME]" at bounding box center [477, 198] width 99 height 18
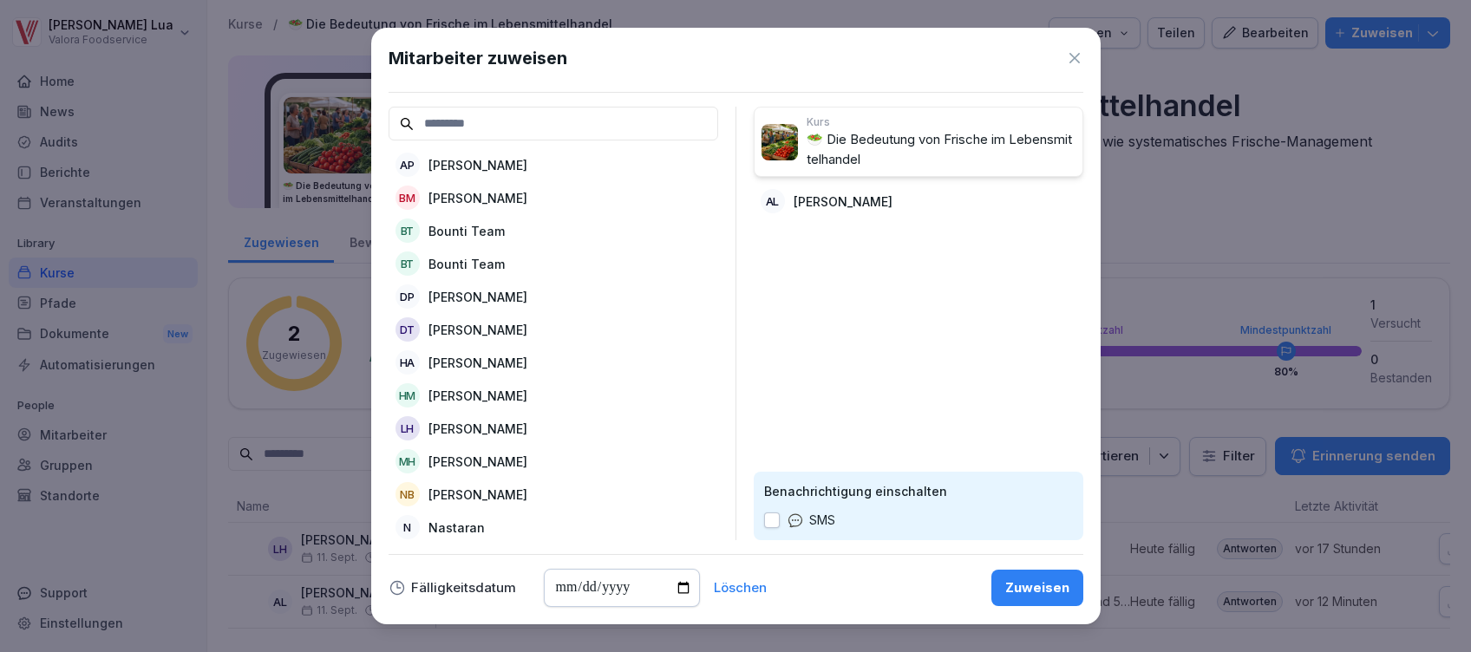
click at [1031, 579] on div "Zuweisen" at bounding box center [1037, 587] width 64 height 19
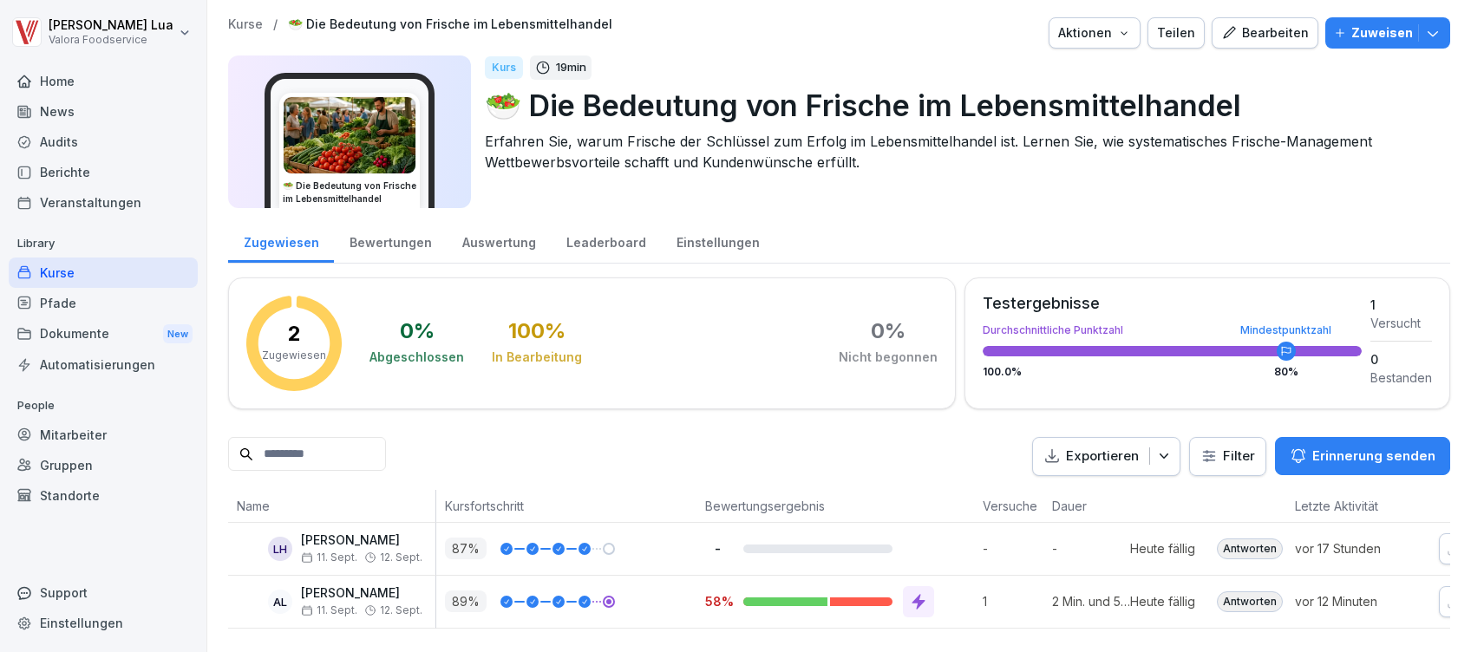
scroll to position [28, 0]
click at [1186, 576] on div at bounding box center [1169, 602] width 78 height 52
